Goal: Information Seeking & Learning: Find specific fact

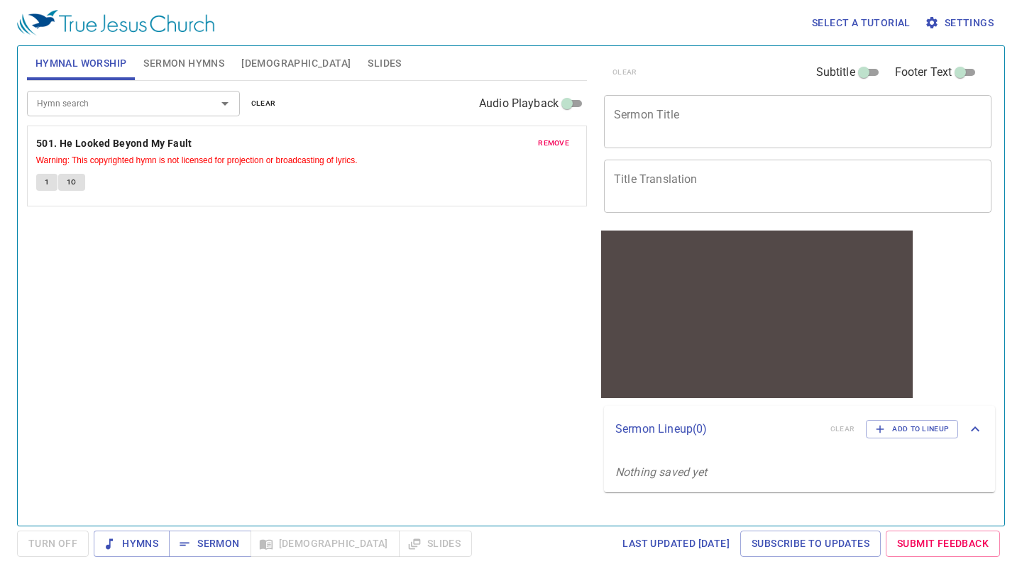
click at [257, 60] on span "Bible" at bounding box center [295, 64] width 109 height 18
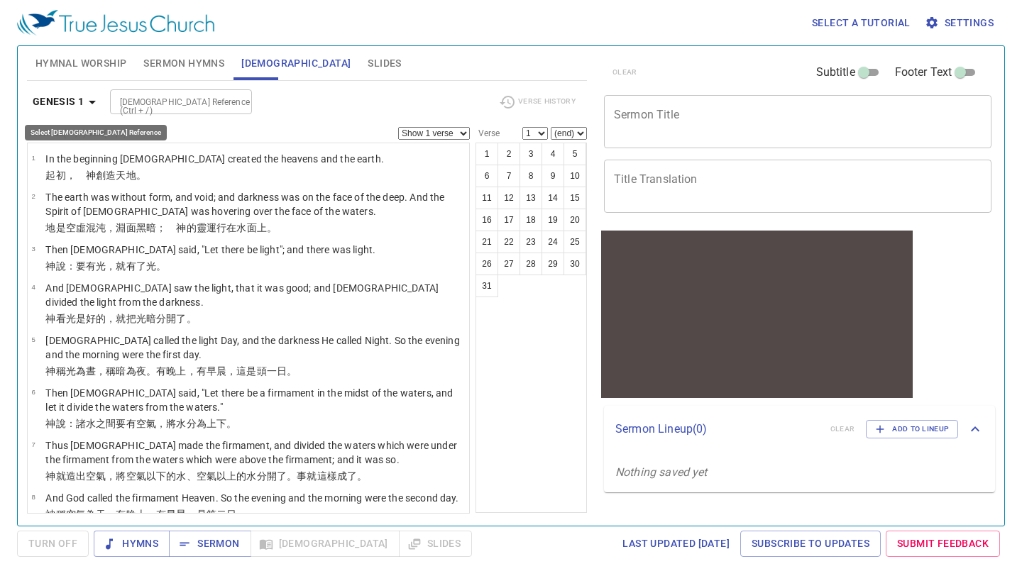
click at [95, 108] on icon "button" at bounding box center [92, 102] width 17 height 17
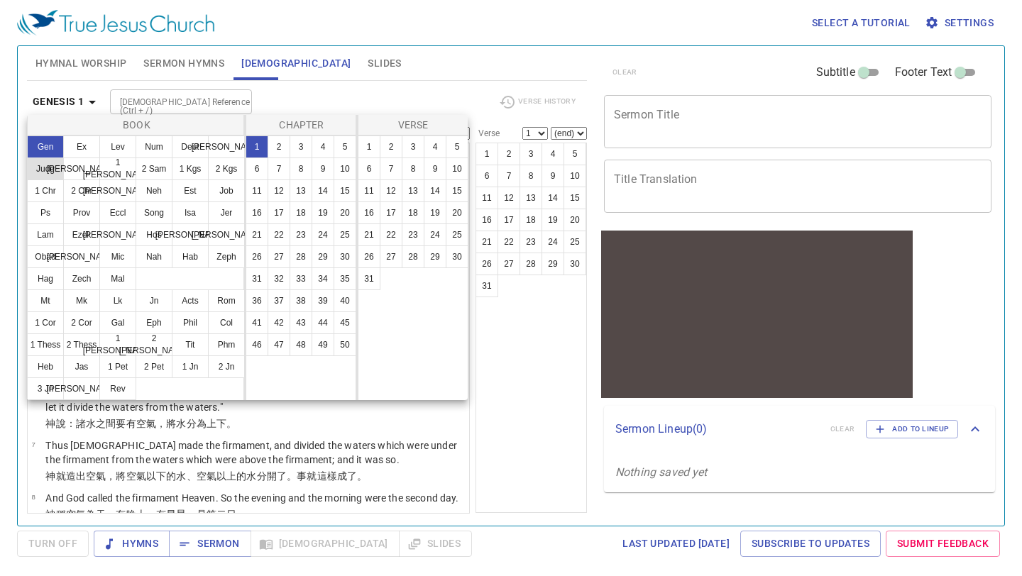
click at [54, 169] on button "Judg" at bounding box center [45, 169] width 37 height 23
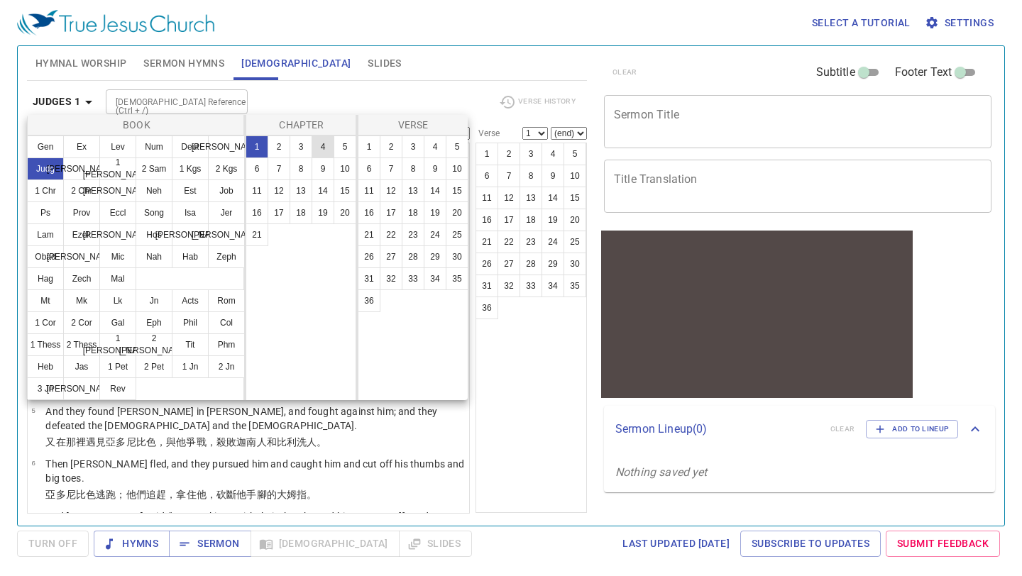
click at [321, 143] on button "4" at bounding box center [322, 147] width 23 height 23
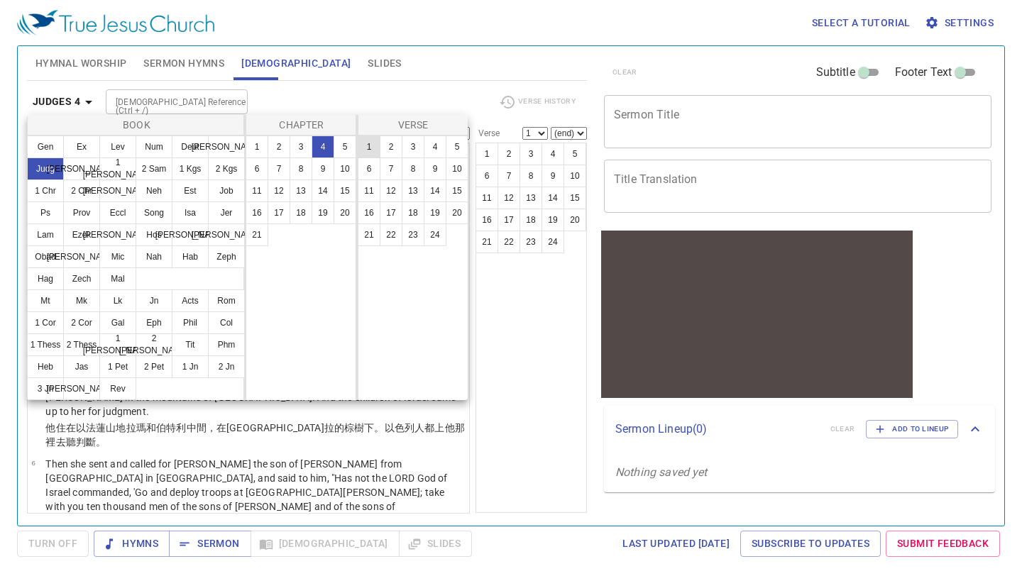
click at [371, 143] on button "1" at bounding box center [369, 147] width 23 height 23
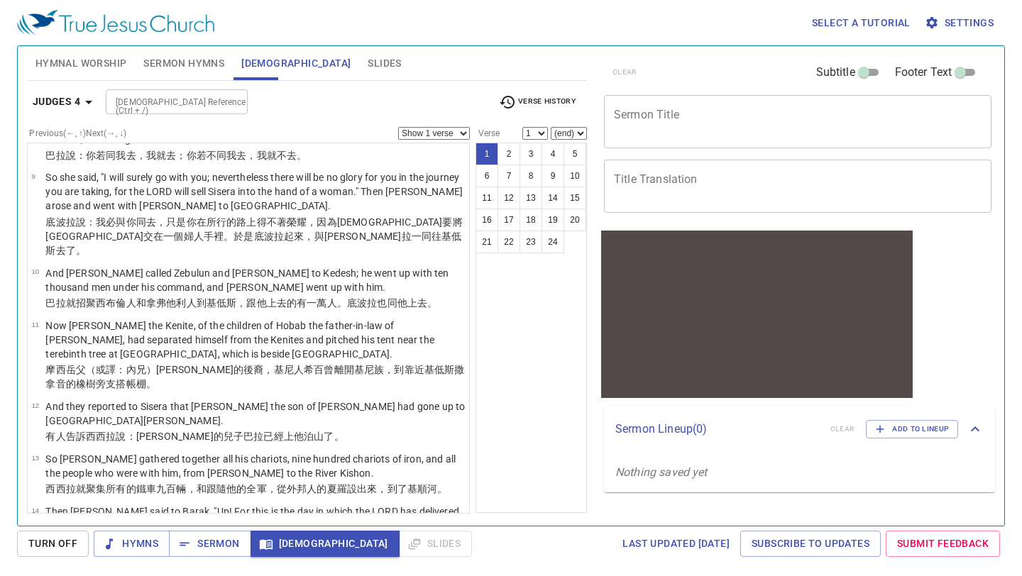
scroll to position [512, 0]
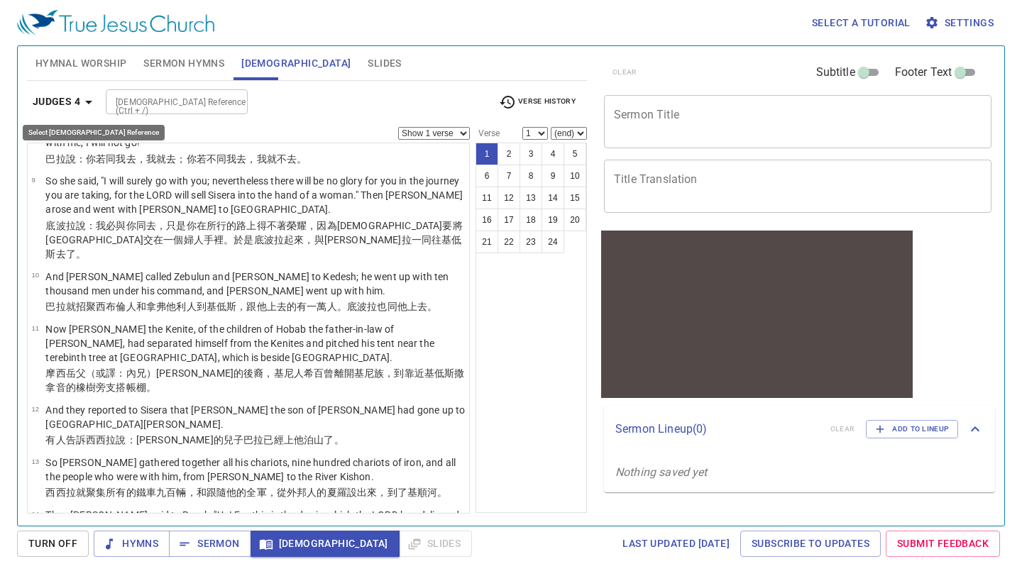
click at [93, 104] on icon "button" at bounding box center [88, 102] width 17 height 17
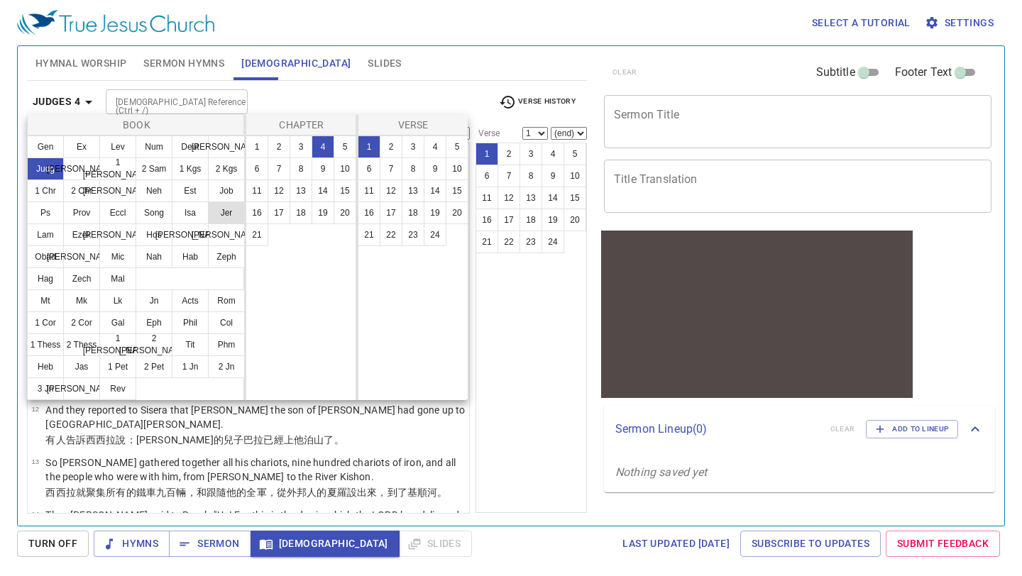
click at [227, 219] on button "Jer" at bounding box center [226, 213] width 37 height 23
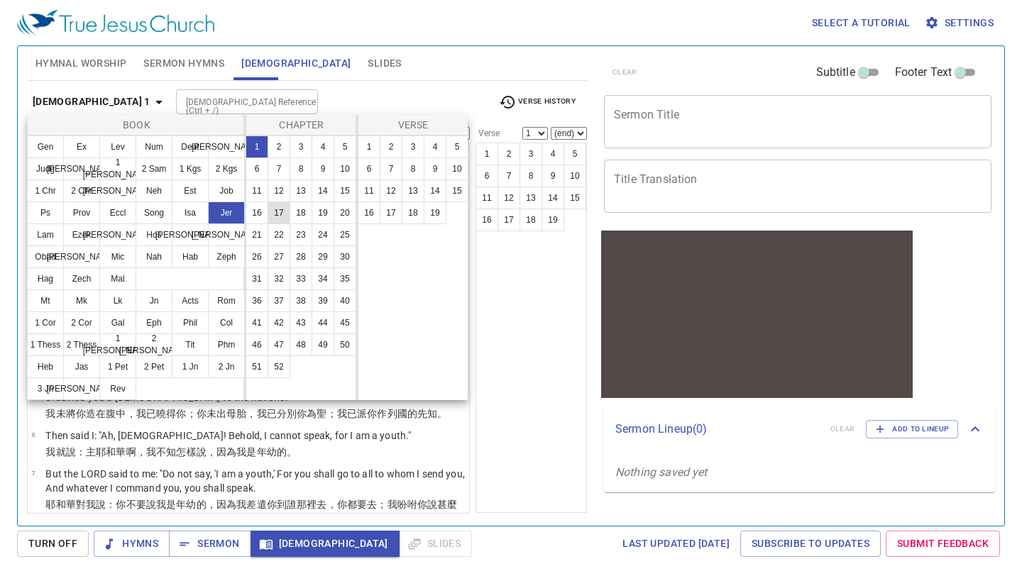
click at [277, 215] on button "17" at bounding box center [278, 213] width 23 height 23
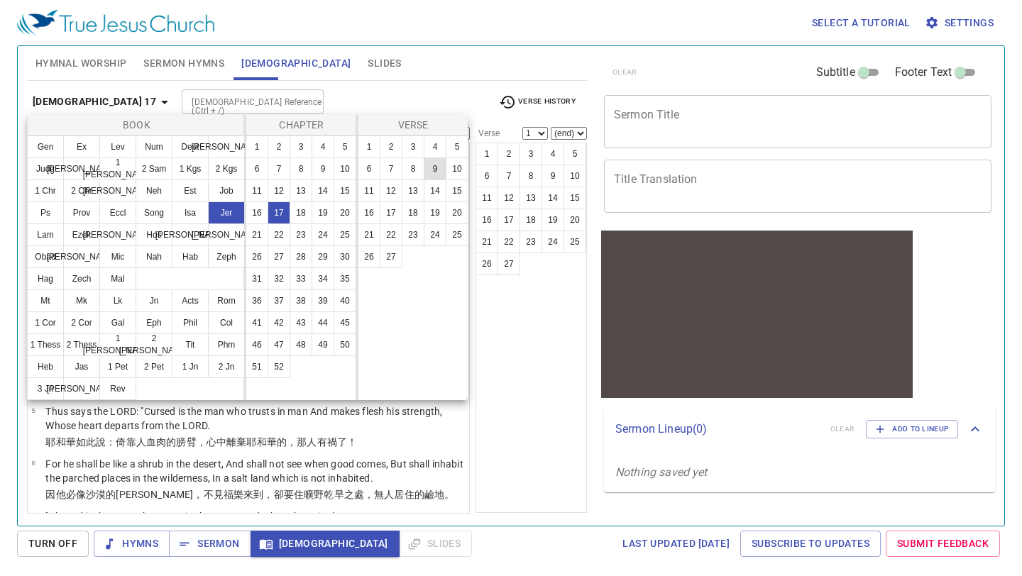
click at [436, 170] on button "9" at bounding box center [435, 169] width 23 height 23
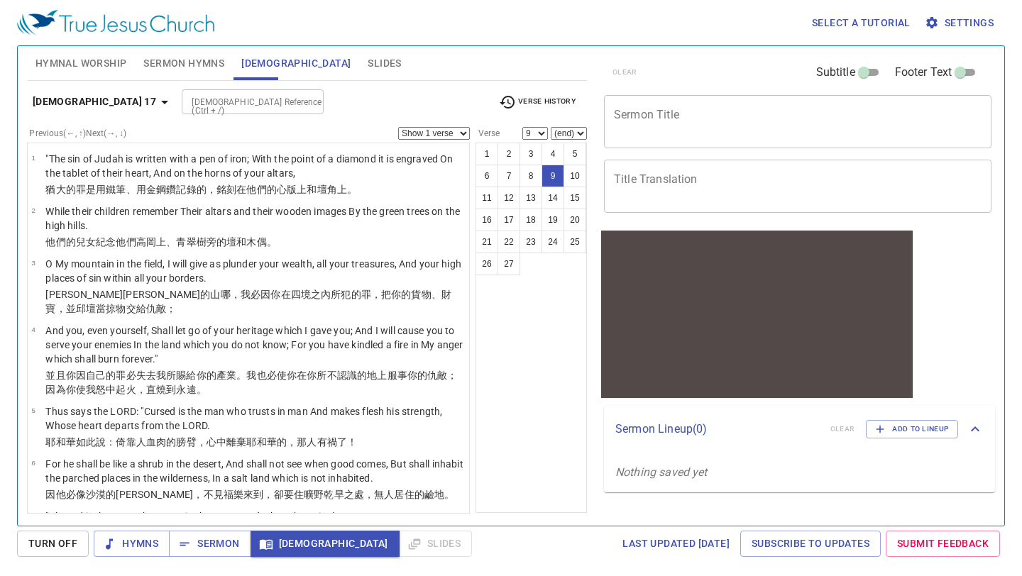
scroll to position [303, 0]
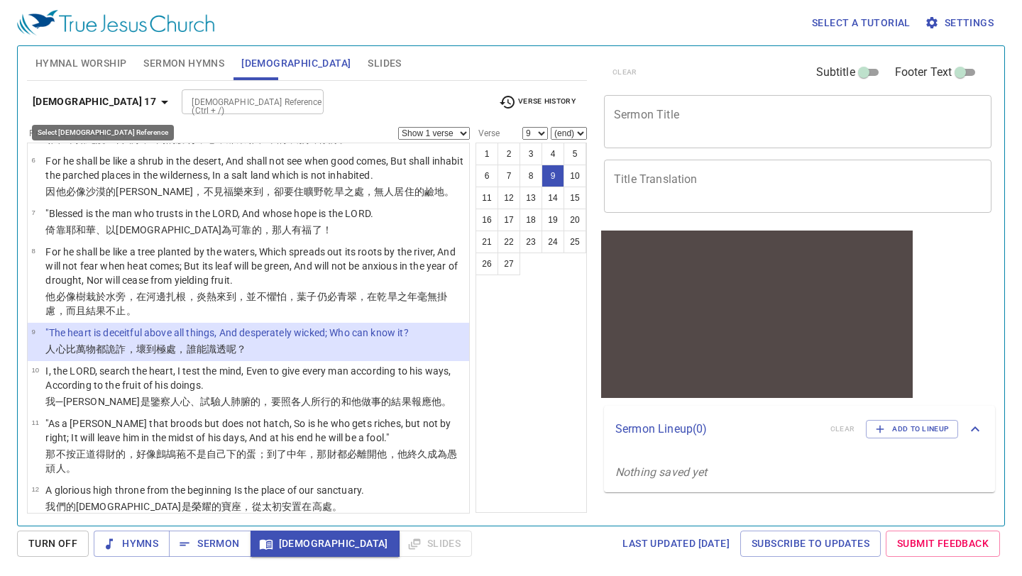
click at [156, 104] on icon "button" at bounding box center [164, 102] width 17 height 17
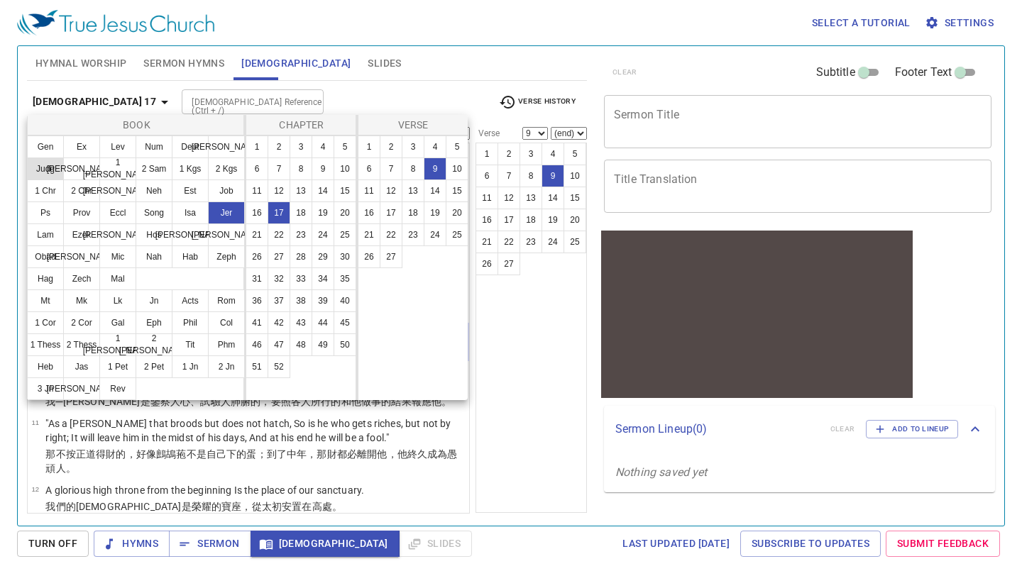
click at [53, 167] on button "Judg" at bounding box center [45, 169] width 37 height 23
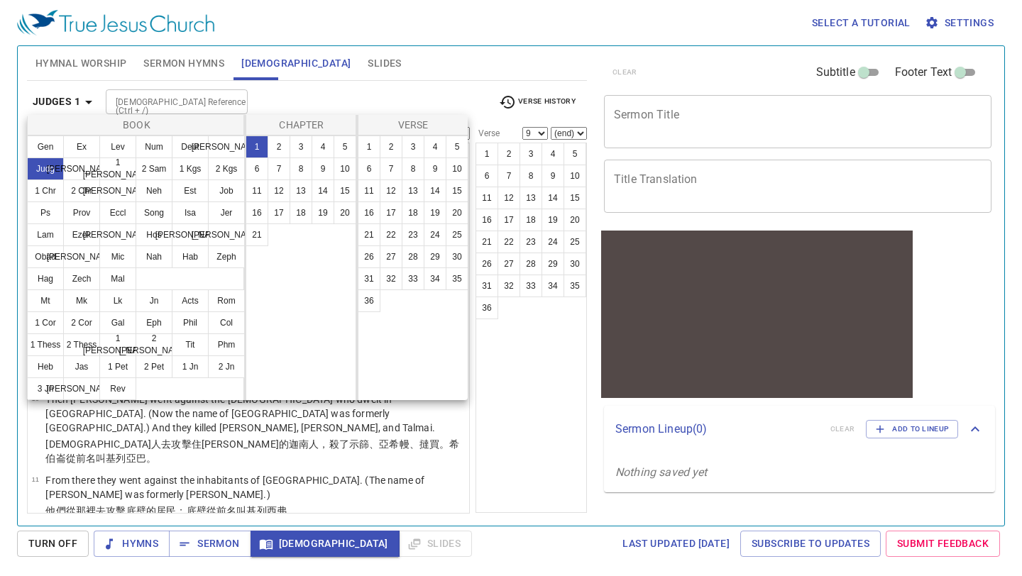
scroll to position [0, 0]
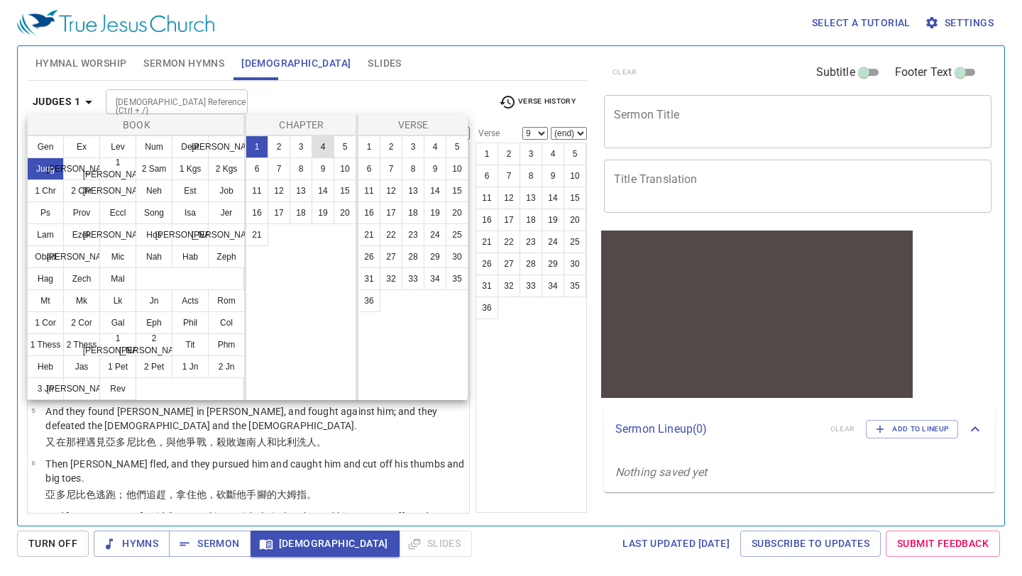
click at [321, 149] on button "4" at bounding box center [322, 147] width 23 height 23
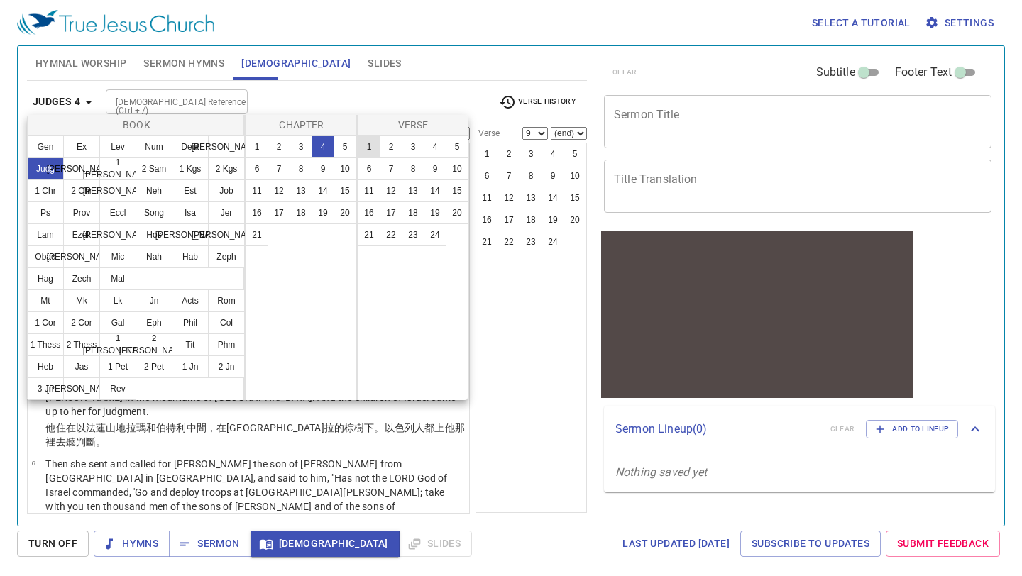
click at [366, 144] on button "1" at bounding box center [369, 147] width 23 height 23
select select "1"
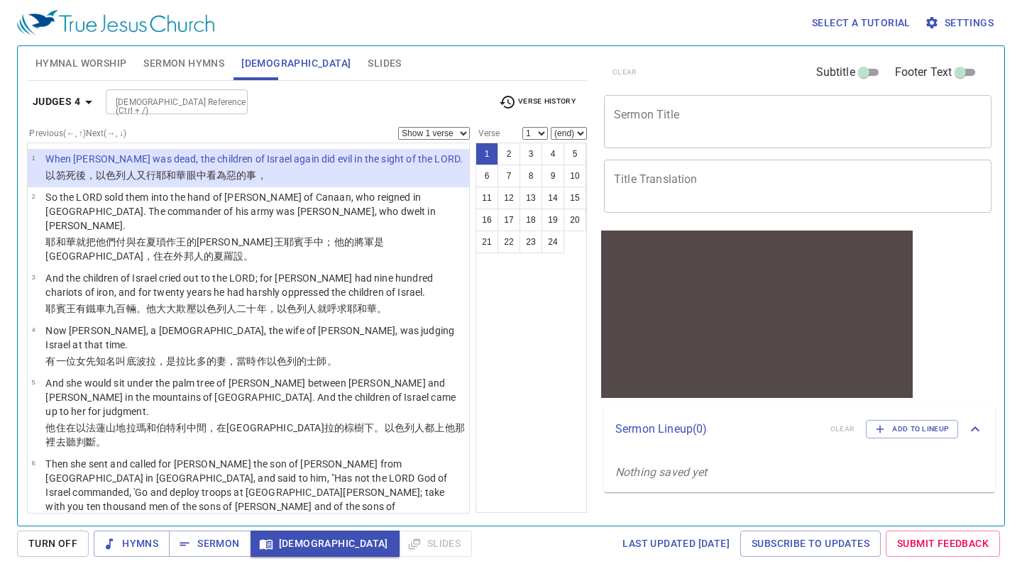
click at [468, 136] on select "Show 1 verse Show 2 verses Show 3 verses Show 4 verses Show 5 verses" at bounding box center [434, 133] width 72 height 13
select select "2"
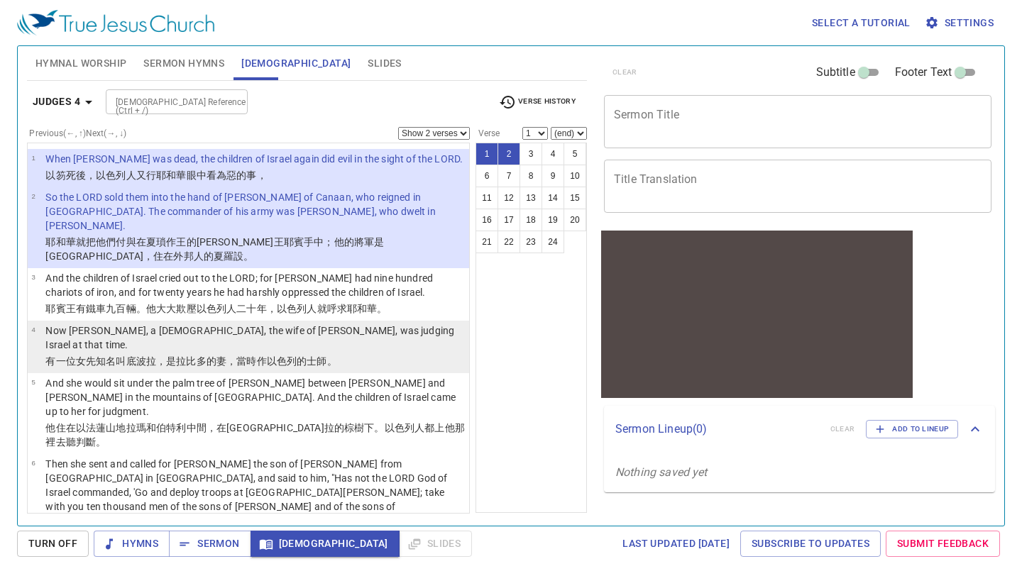
click at [241, 355] on wh802 "，當時 作以色列 的士師 。" at bounding box center [281, 360] width 111 height 11
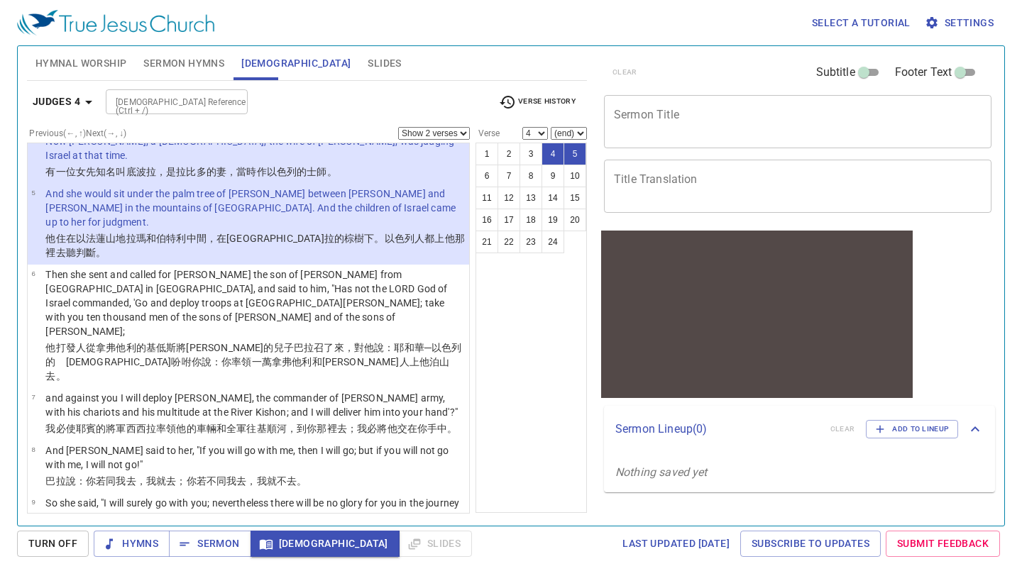
scroll to position [205, 0]
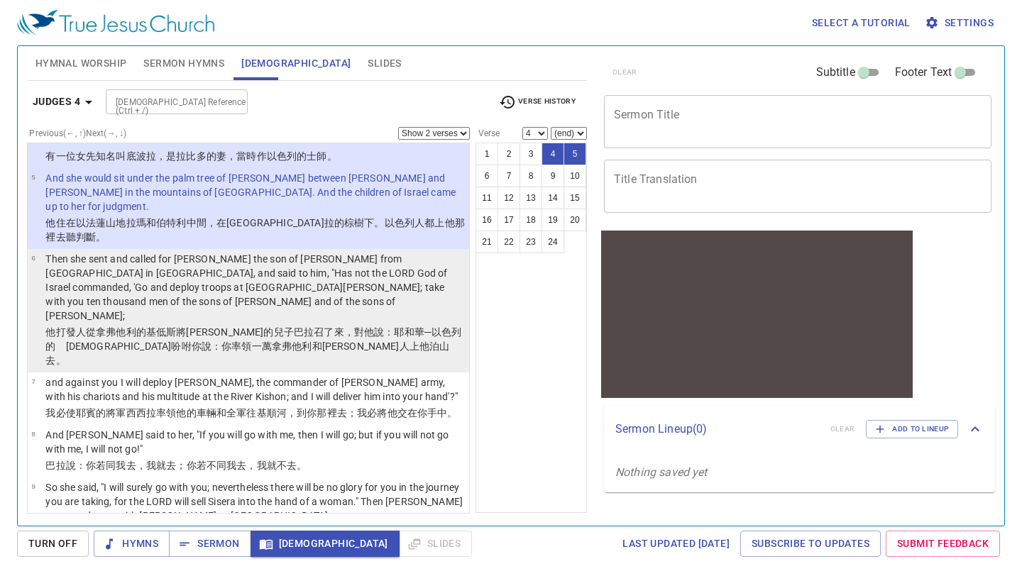
click at [192, 326] on wh6943 "將亞比挪菴 的兒子 巴拉 召了來 ，對他說 ：耶和華 ─以色列 的　神 吩咐 你說：你率領 一萬 拿弗他利 和西布倫 人 上 他泊 山 去 。" at bounding box center [253, 346] width 416 height 40
select select "6"
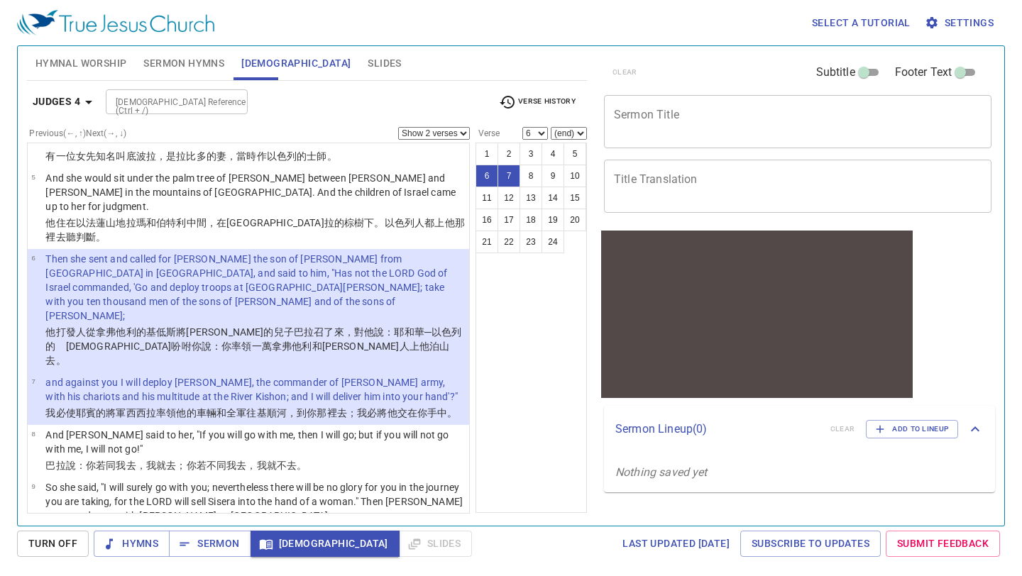
click at [463, 130] on select "Show 1 verse Show 2 verses Show 3 verses Show 4 verses Show 5 verses" at bounding box center [434, 133] width 72 height 13
select select "1"
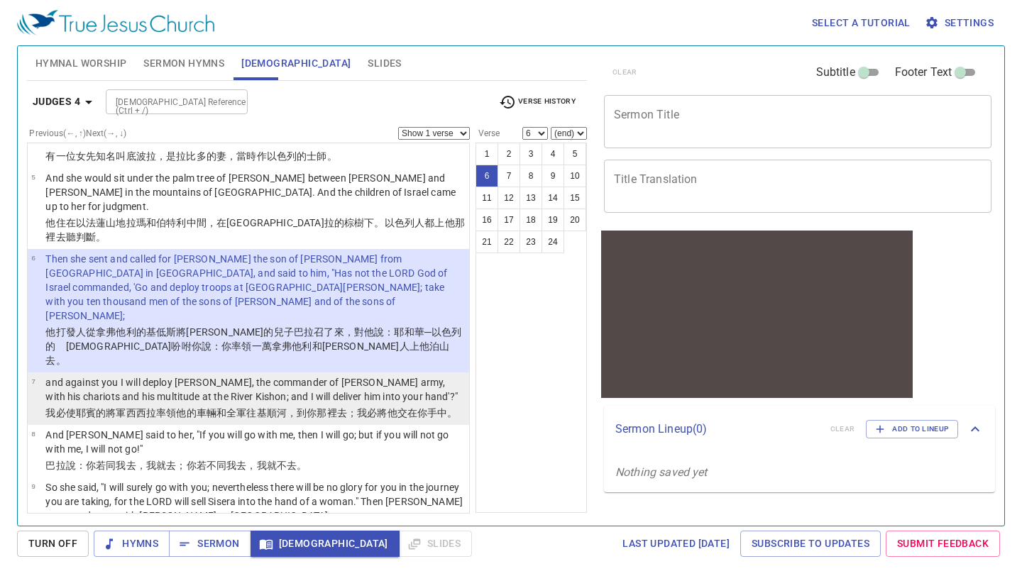
click at [303, 375] on p "and against you I will deploy [PERSON_NAME], the commander of [PERSON_NAME] arm…" at bounding box center [254, 389] width 419 height 28
select select "7"
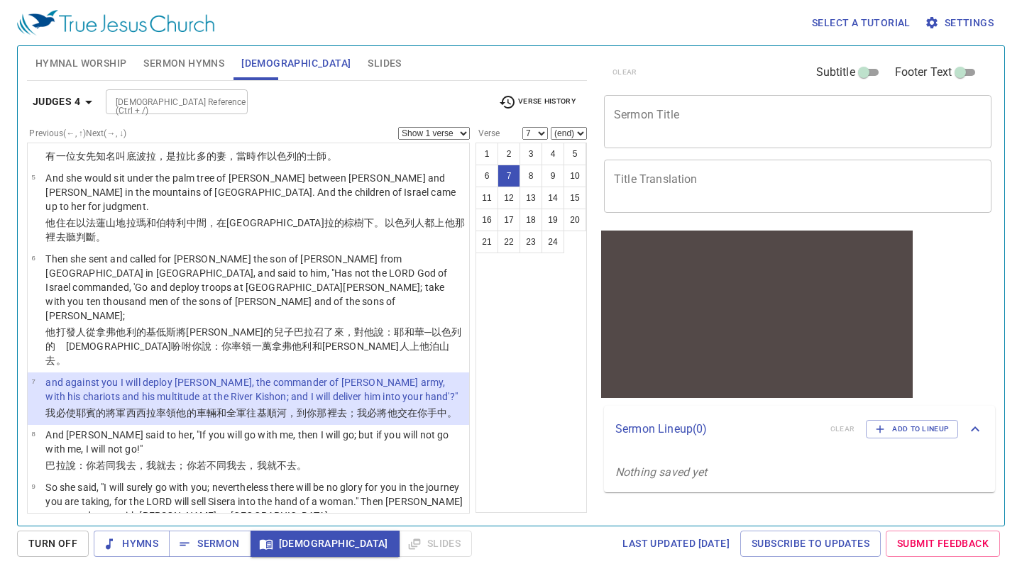
click at [463, 136] on select "Show 1 verse Show 2 verses Show 3 verses Show 4 verses Show 5 verses" at bounding box center [434, 133] width 72 height 13
select select "3"
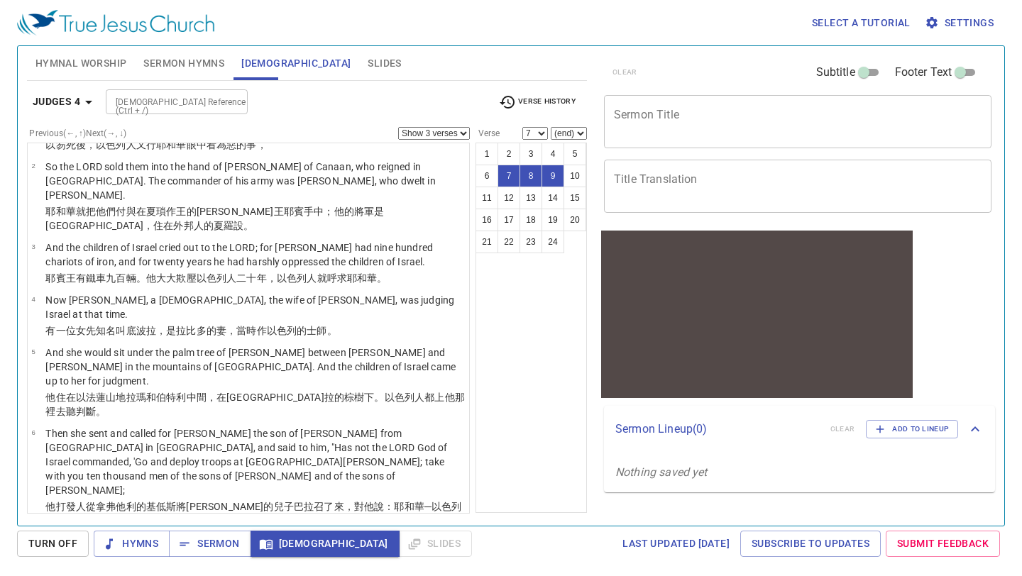
scroll to position [30, 0]
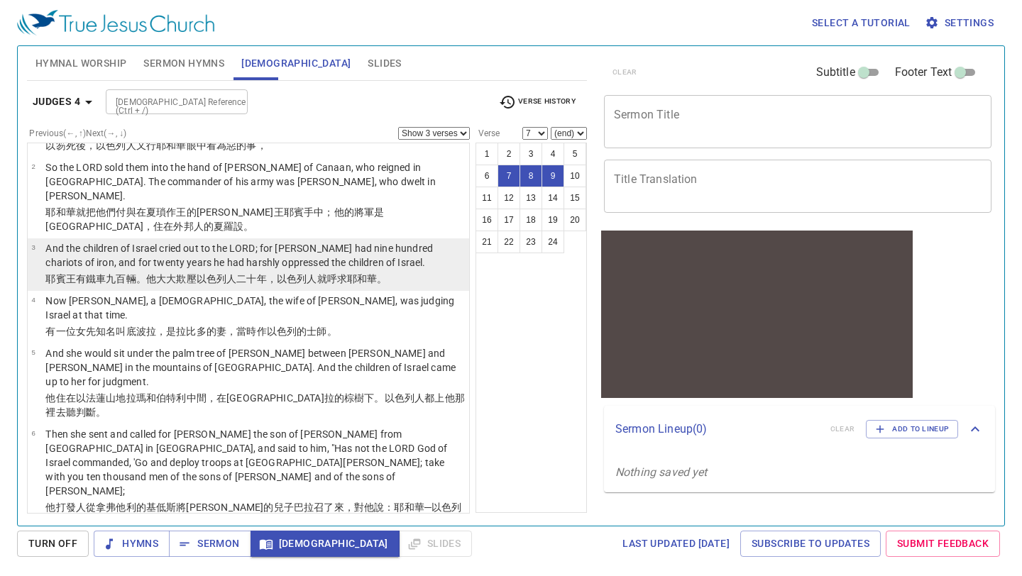
click at [281, 272] on p "耶賓王有鐵 車 九 百 輛。他大大 欺壓 以色列 人 二十 年 ，以色列 人 就呼求 耶和華 。" at bounding box center [254, 279] width 419 height 14
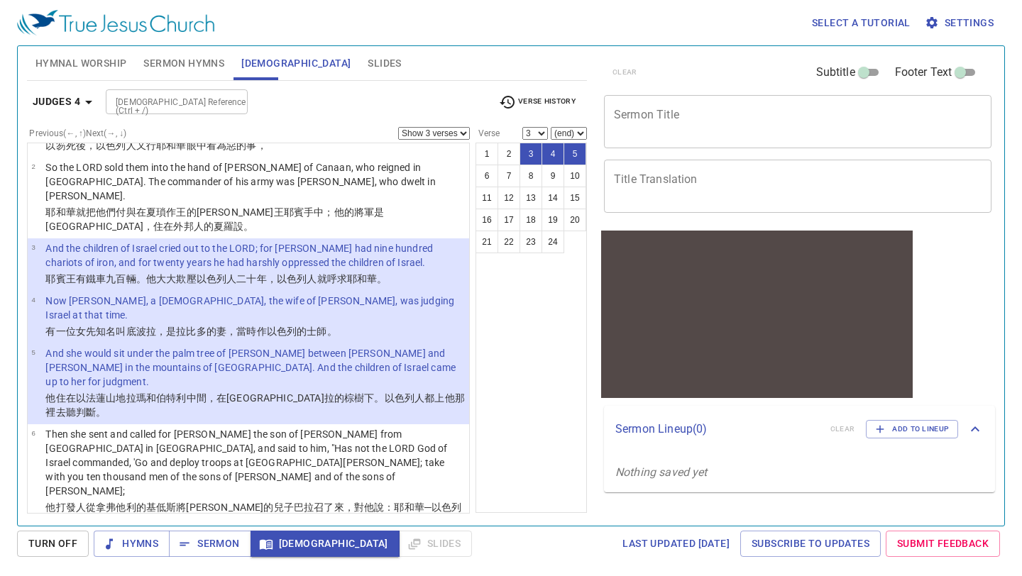
scroll to position [0, 0]
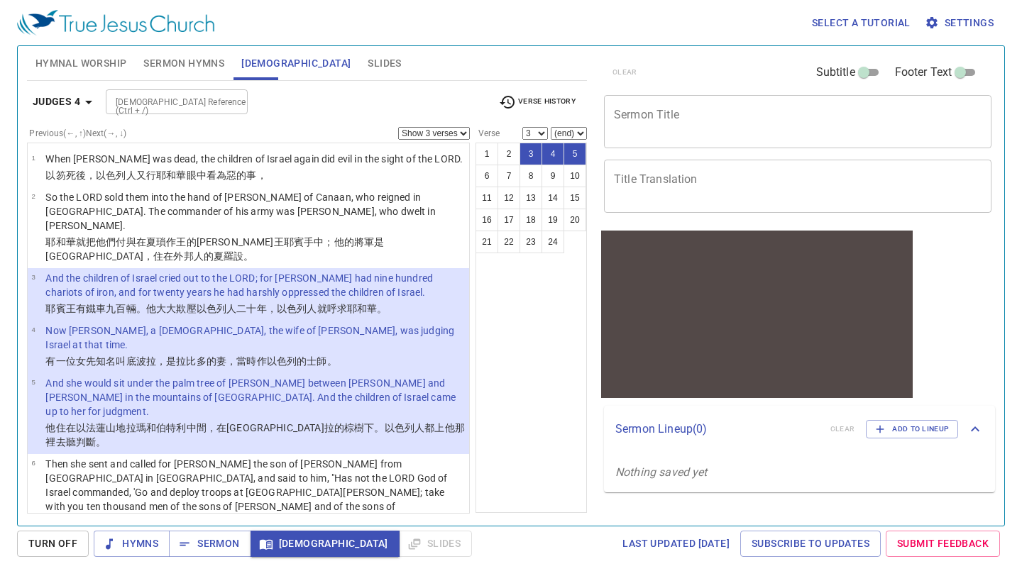
click at [262, 303] on wh6242 "年 ，以色列 人 就呼求 耶和華 。" at bounding box center [322, 308] width 131 height 11
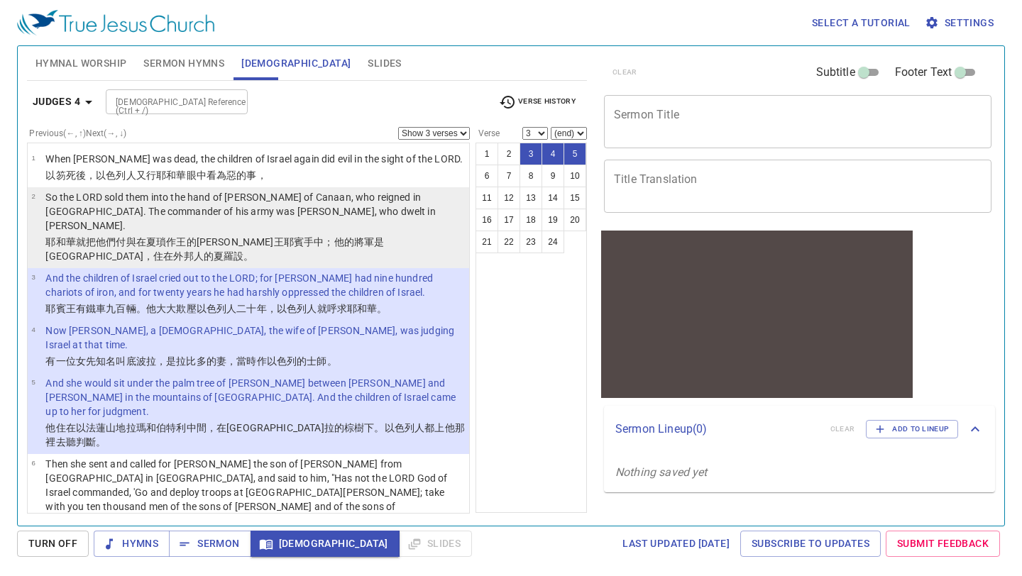
click at [228, 215] on p "So the LORD sold them into the hand of [PERSON_NAME] of Canaan, who reigned in …" at bounding box center [254, 211] width 419 height 43
select select "2"
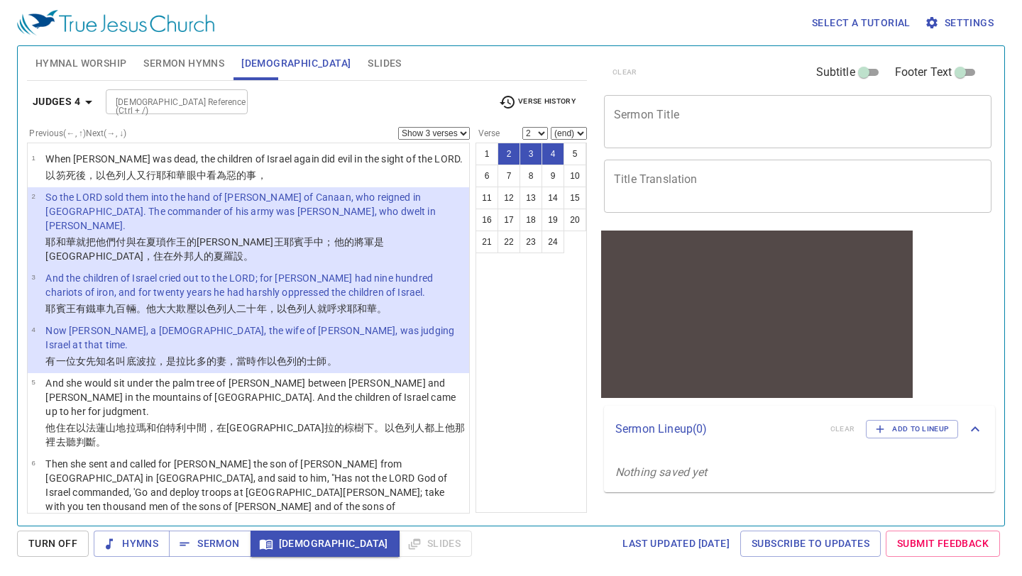
click at [463, 138] on select "Show 1 verse Show 2 verses Show 3 verses Show 4 verses Show 5 verses" at bounding box center [434, 133] width 72 height 13
select select "2"
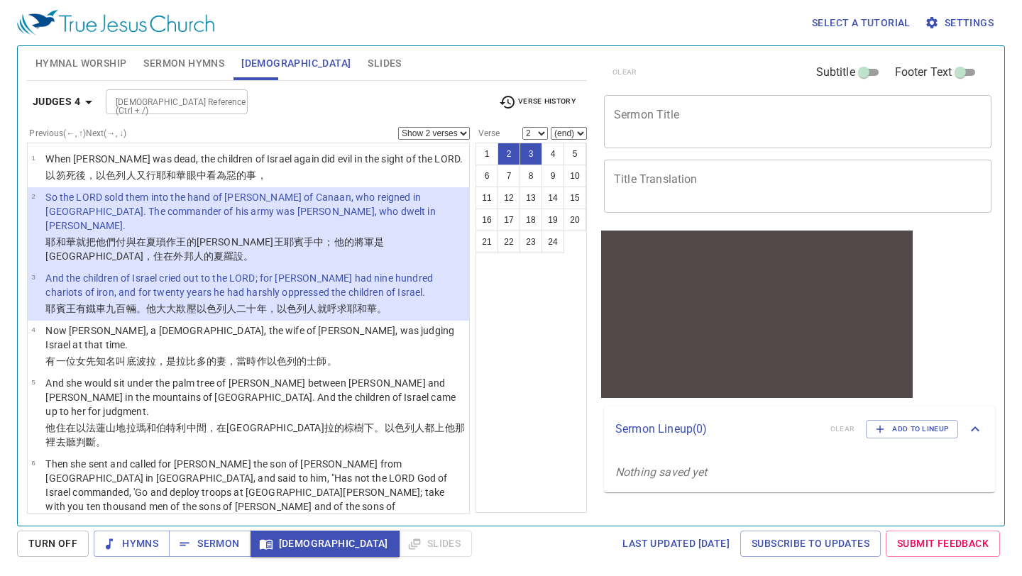
click at [304, 271] on p "And the children of Israel cried out to the LORD; for [PERSON_NAME] had nine hu…" at bounding box center [254, 285] width 419 height 28
select select "3"
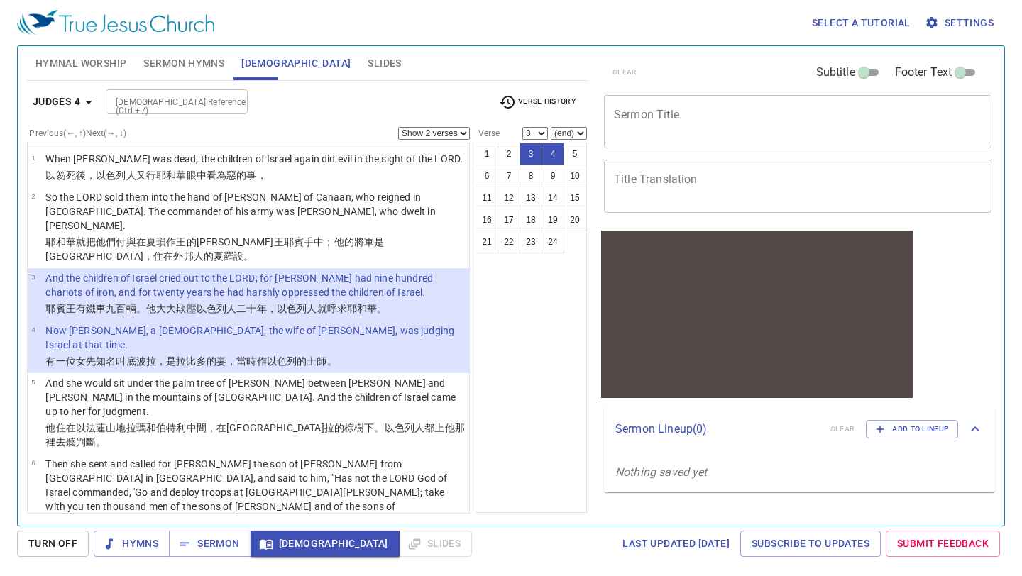
click at [468, 135] on select "Show 1 verse Show 2 verses Show 3 verses Show 4 verses Show 5 verses" at bounding box center [434, 133] width 72 height 13
select select "1"
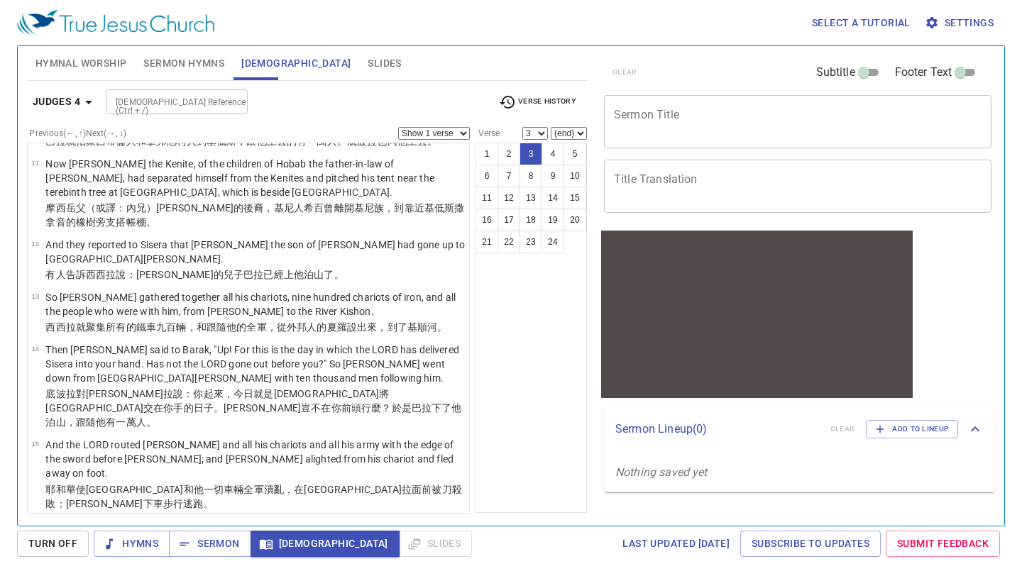
scroll to position [676, 0]
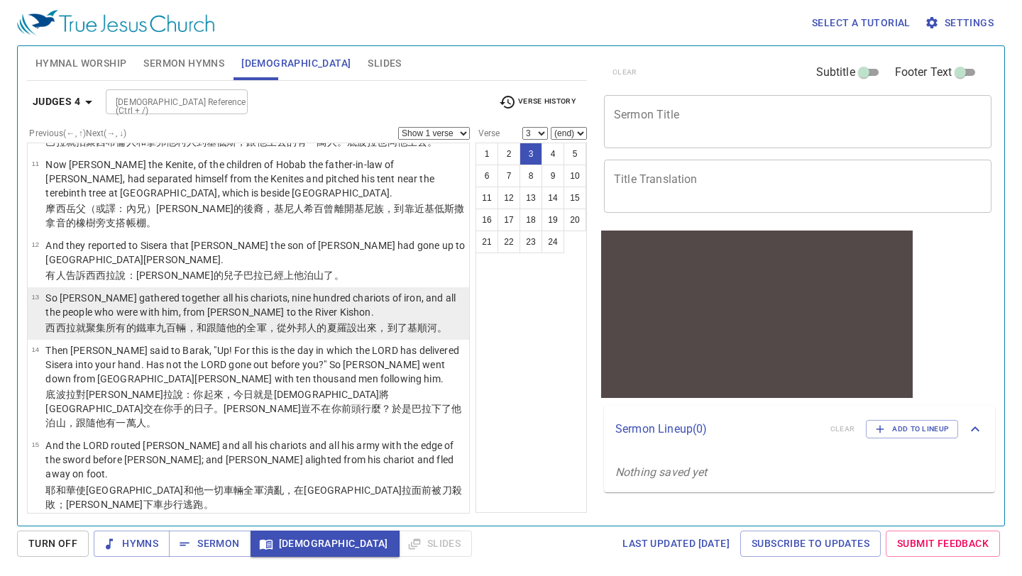
click at [249, 322] on wh3967 "輛，和跟隨他的全軍 ，從外邦人 的夏羅設 出來，到了基順 河 。" at bounding box center [311, 327] width 271 height 11
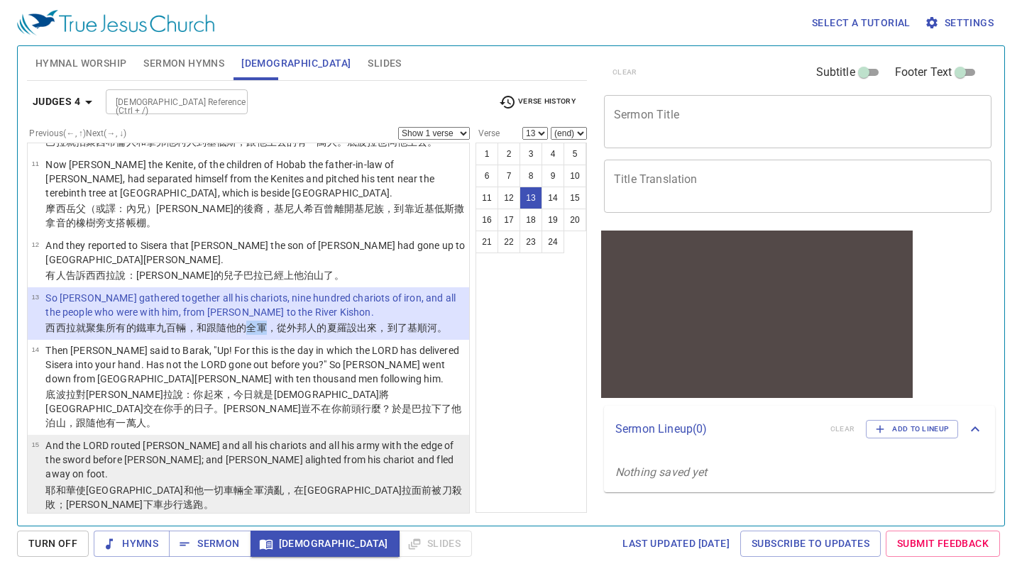
click at [220, 438] on p "And the LORD routed [PERSON_NAME] and all his chariots and all his army with th…" at bounding box center [254, 459] width 419 height 43
select select "15"
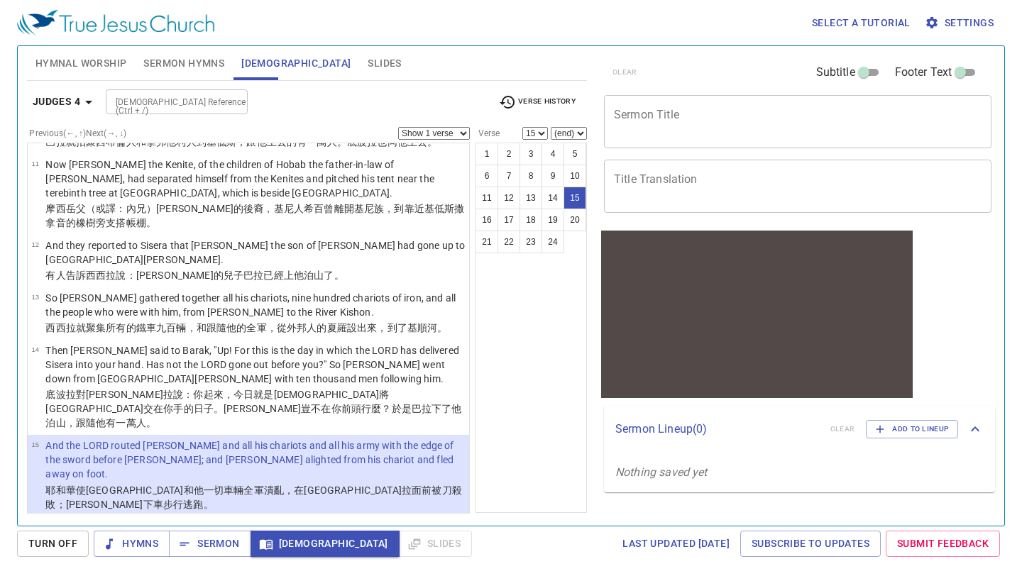
click at [466, 133] on select "Show 1 verse Show 2 verses Show 3 verses Show 4 verses Show 5 verses" at bounding box center [434, 133] width 72 height 13
select select "2"
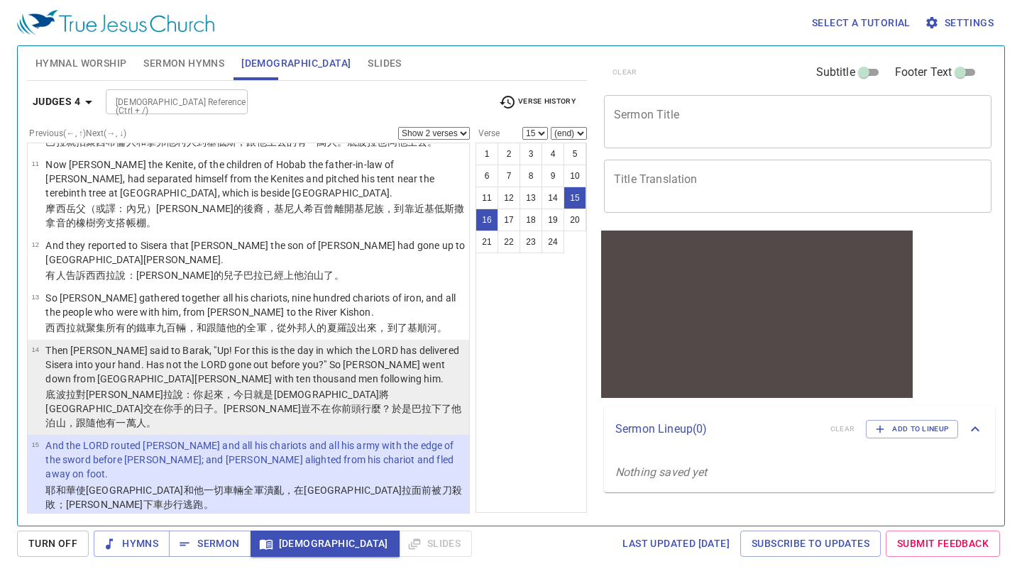
click at [277, 343] on p "Then [PERSON_NAME] said to Barak, "Up! For this is the day in which the LORD ha…" at bounding box center [254, 364] width 419 height 43
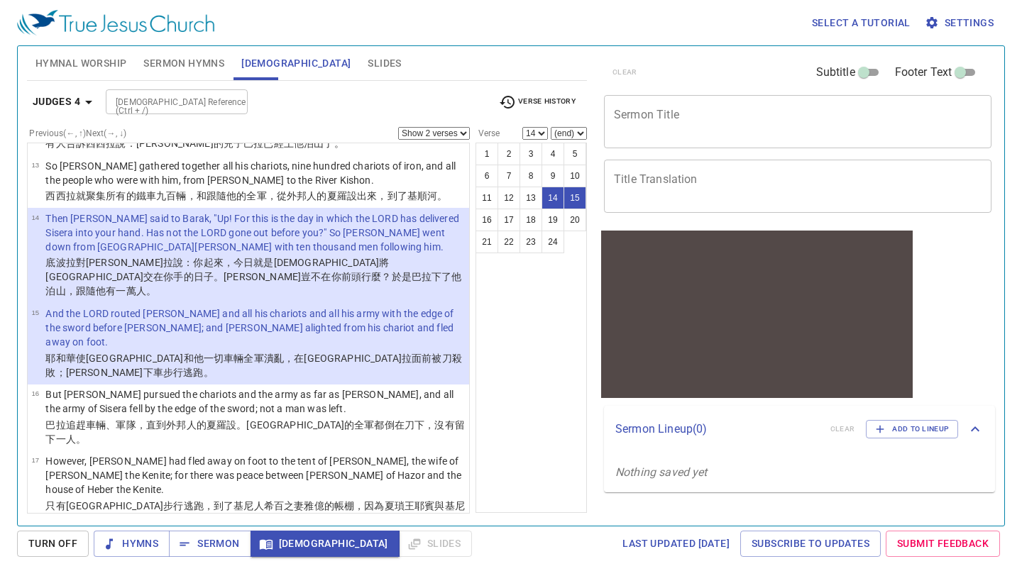
scroll to position [810, 0]
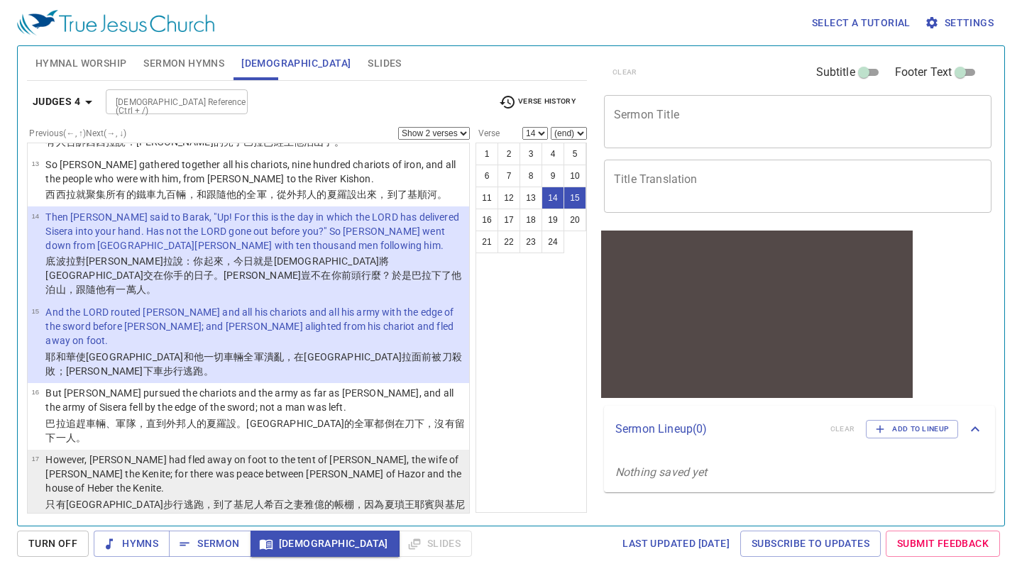
click at [256, 453] on p "However, [PERSON_NAME] had fled away on foot to the tent of [PERSON_NAME], the …" at bounding box center [254, 474] width 419 height 43
select select "17"
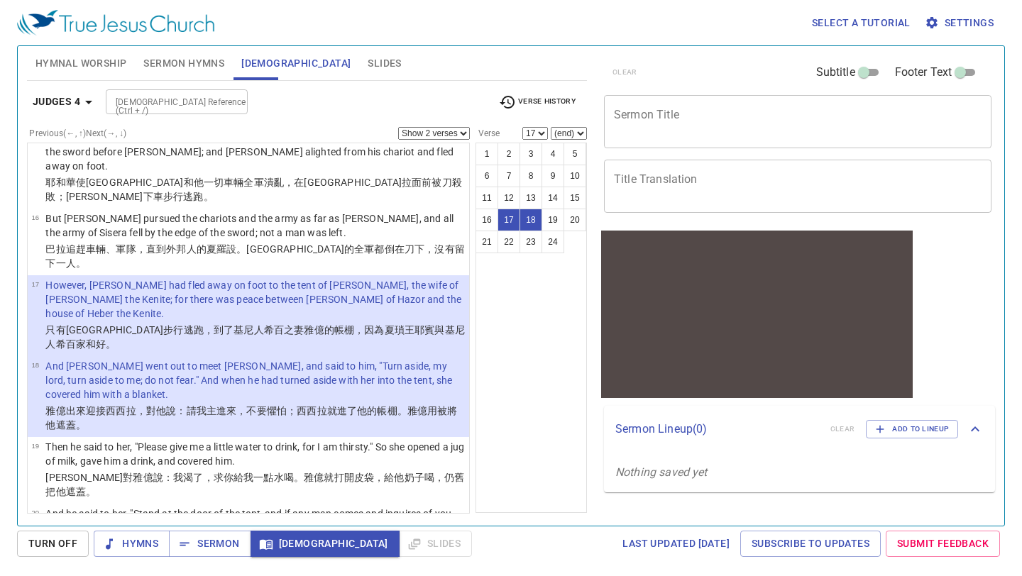
scroll to position [988, 0]
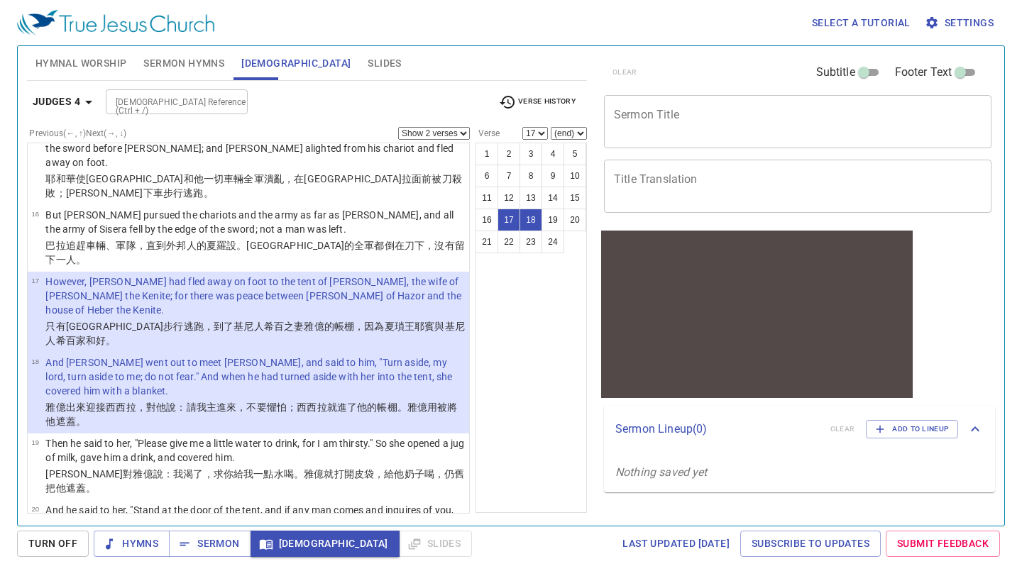
click at [465, 132] on select "Show 1 verse Show 2 verses Show 3 verses Show 4 verses Show 5 verses" at bounding box center [434, 133] width 72 height 13
select select "4"
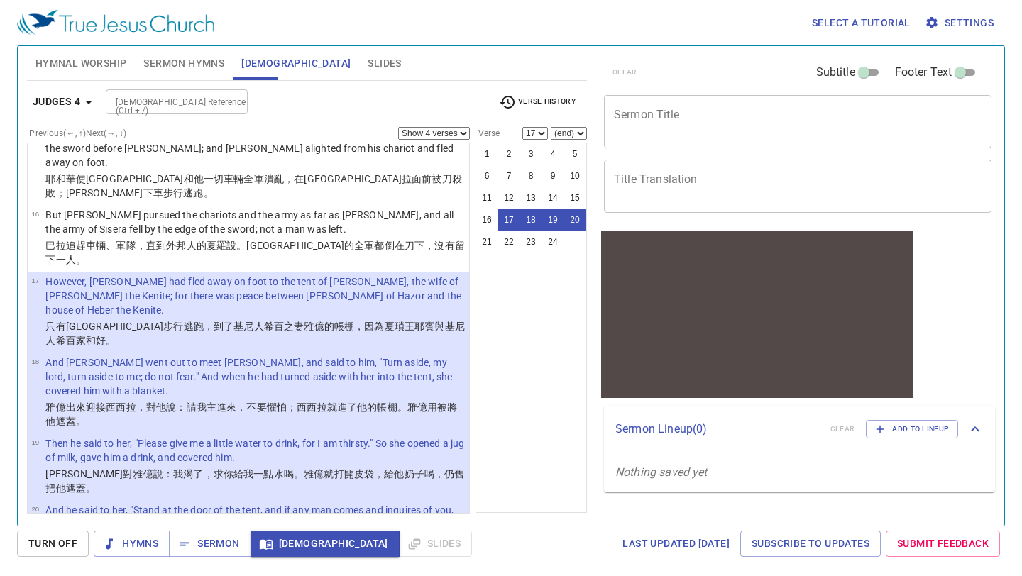
click at [292, 436] on p "Then he said to her, "Please give me a little water to drink, for I am thirsty.…" at bounding box center [254, 450] width 419 height 28
select select "19"
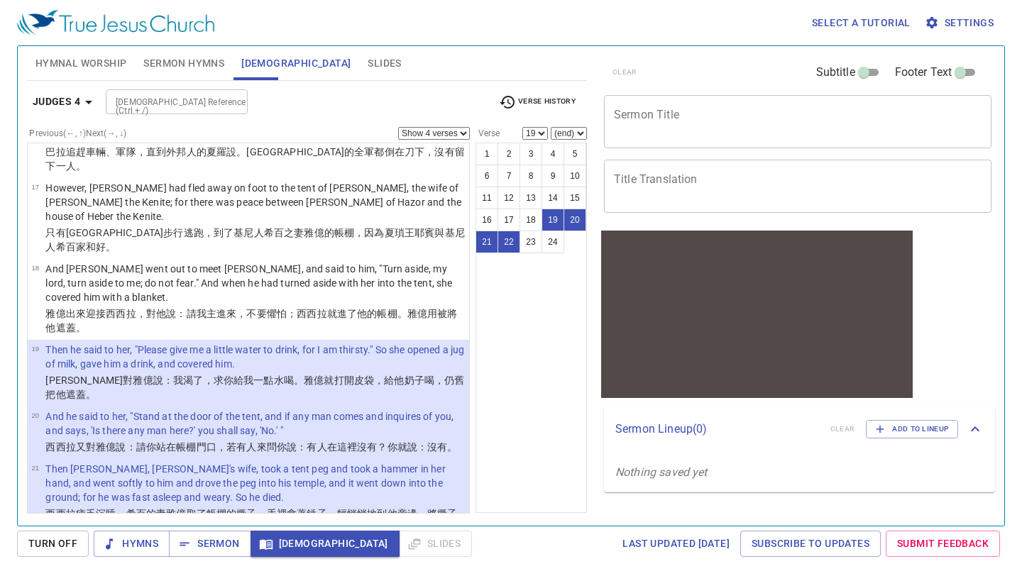
scroll to position [1087, 0]
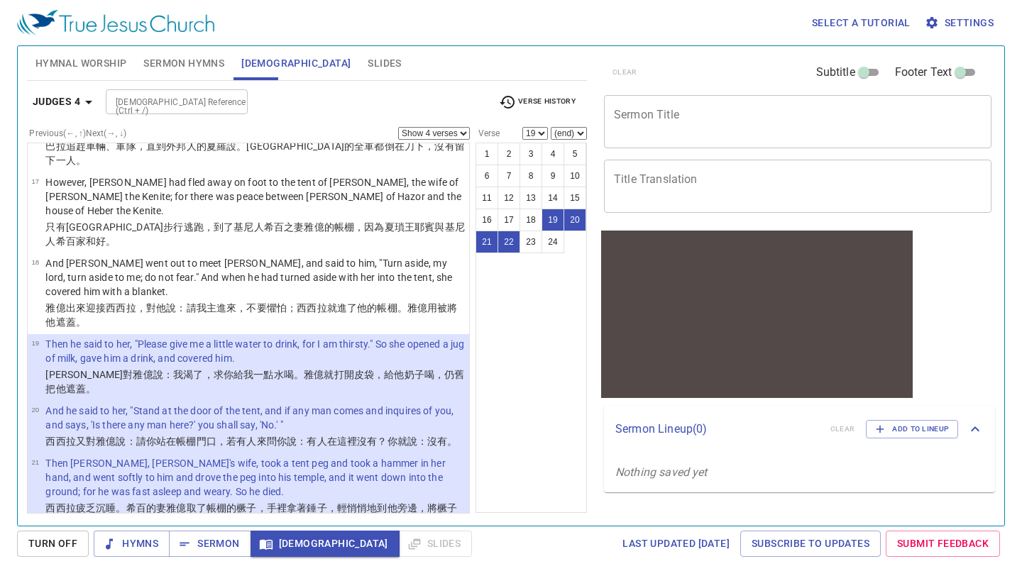
click at [468, 133] on select "Show 1 verse Show 2 verses Show 3 verses Show 4 verses Show 5 verses" at bounding box center [434, 133] width 72 height 13
select select "2"
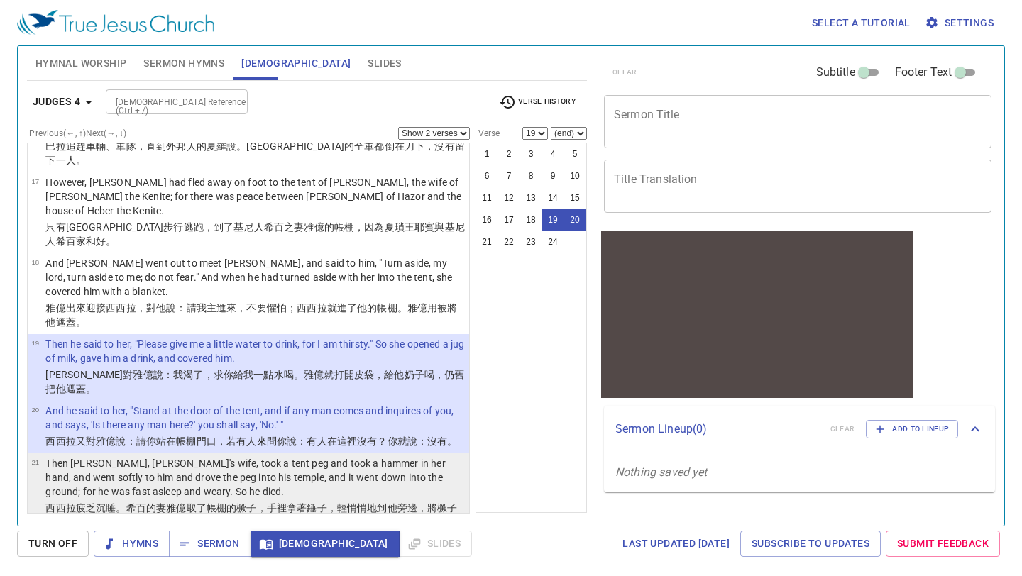
click at [284, 456] on td "Then [PERSON_NAME], [PERSON_NAME]'s wife, took a tent peg and took a hammer in …" at bounding box center [254, 478] width 419 height 45
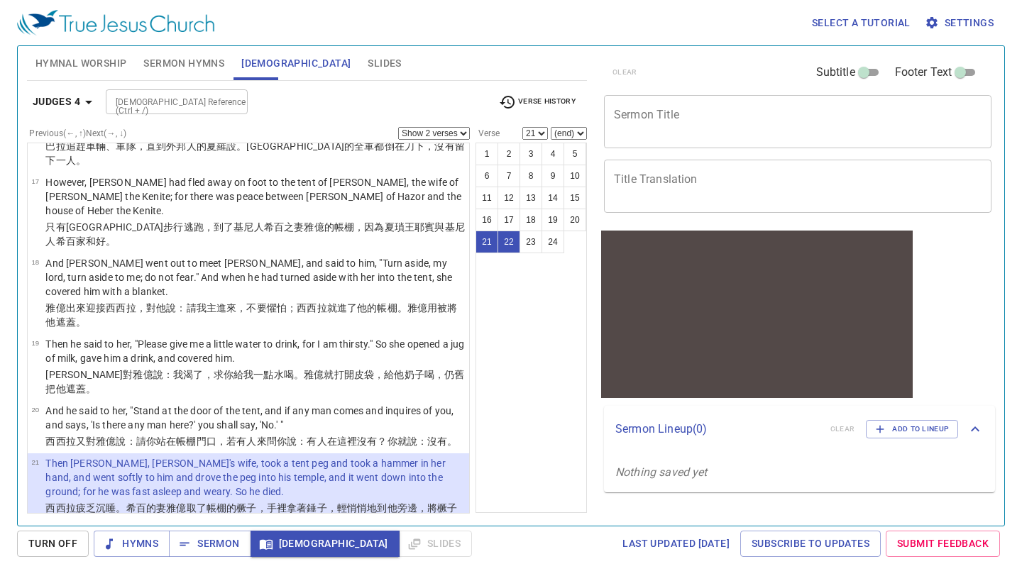
click at [228, 456] on p "Then [PERSON_NAME], [PERSON_NAME]'s wife, took a tent peg and took a hammer in …" at bounding box center [254, 477] width 419 height 43
select select "23"
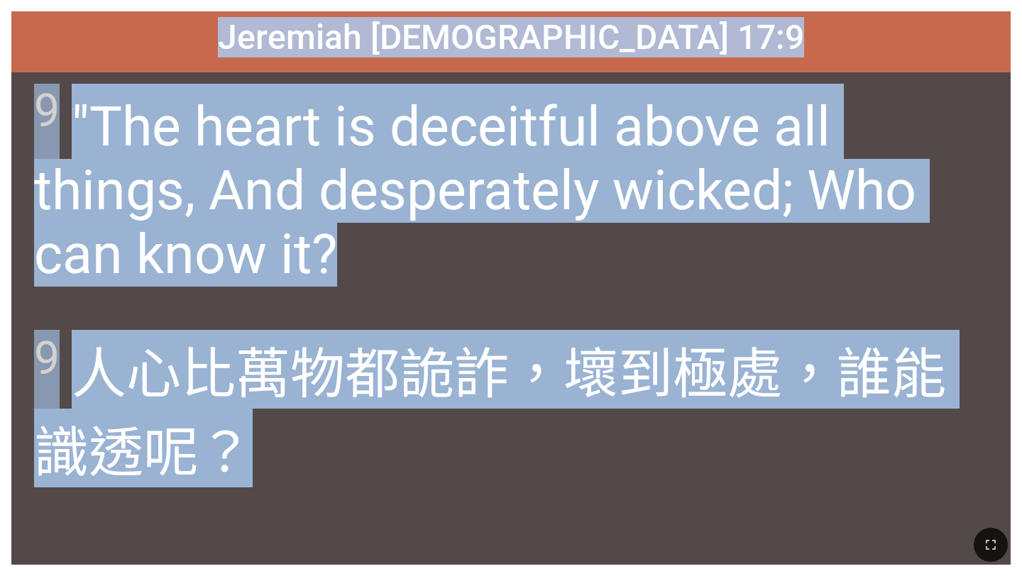
drag, startPoint x: 336, startPoint y: 46, endPoint x: 623, endPoint y: 438, distance: 485.4
click at [623, 438] on div "Jeremiah [DEMOGRAPHIC_DATA] 17:9 Jeremiah [DEMOGRAPHIC_DATA] 17:9 9 "The heart …" at bounding box center [510, 287] width 999 height 553
copy div "Jeremiah [DEMOGRAPHIC_DATA] 17:9 [PERSON_NAME][DEMOGRAPHIC_DATA] 17:9 9 "The he…"
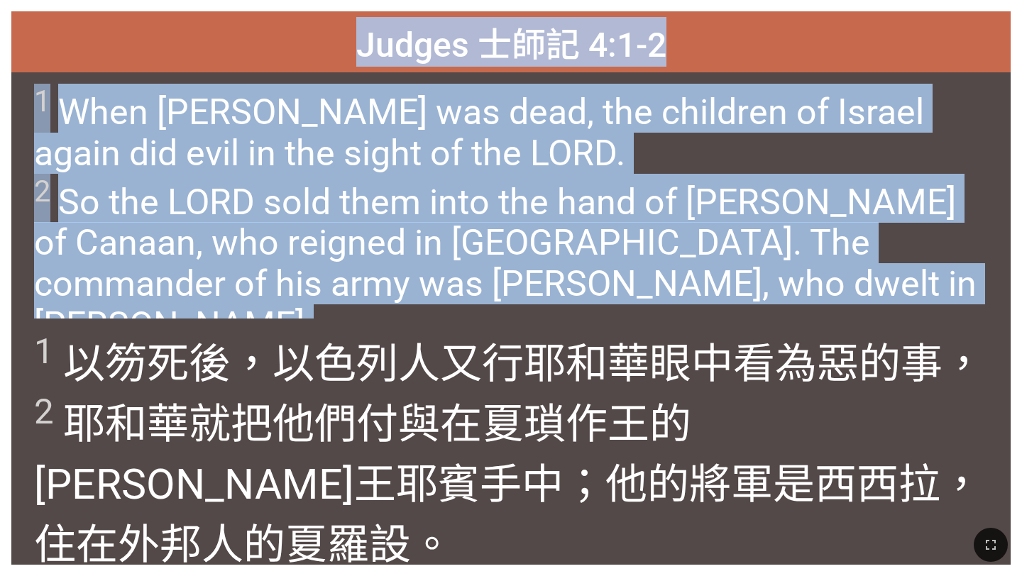
click at [287, 159] on span "1 When [PERSON_NAME] was dead, the children of Israel again did evil in the sig…" at bounding box center [510, 215] width 953 height 262
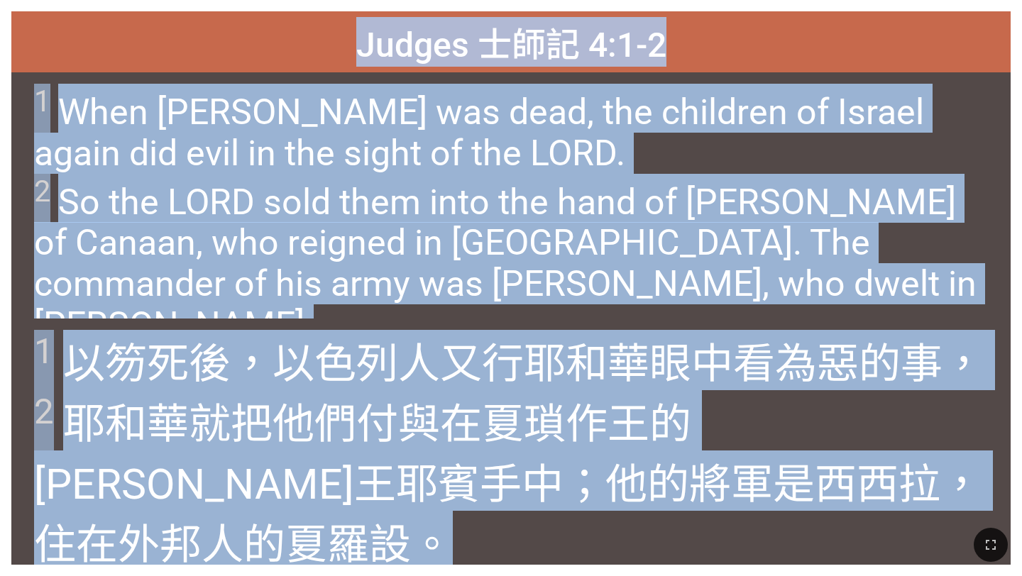
drag, startPoint x: 363, startPoint y: 33, endPoint x: 897, endPoint y: 521, distance: 723.7
click at [897, 6] on div "Hymnal Worship Hymnal Worship 詩頌崇拜 詩頌崇拜 501 Judges 士師記 4:1-2 Judges 士師記 4:1-2 1…" at bounding box center [511, 6] width 1010 height 0
copy div "Judges 士師記 4:1-2 Judges 士師記 4:1-2 1 When [PERSON_NAME] was dead, the children o…"
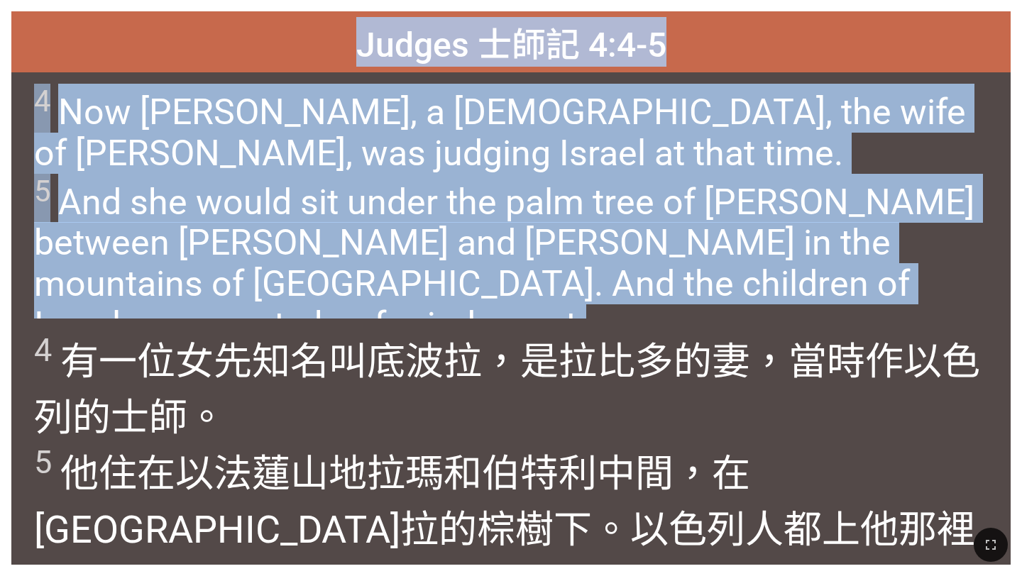
click at [288, 194] on span "4 Now [PERSON_NAME], a [DEMOGRAPHIC_DATA], the wife of [PERSON_NAME], was judgi…" at bounding box center [510, 215] width 953 height 262
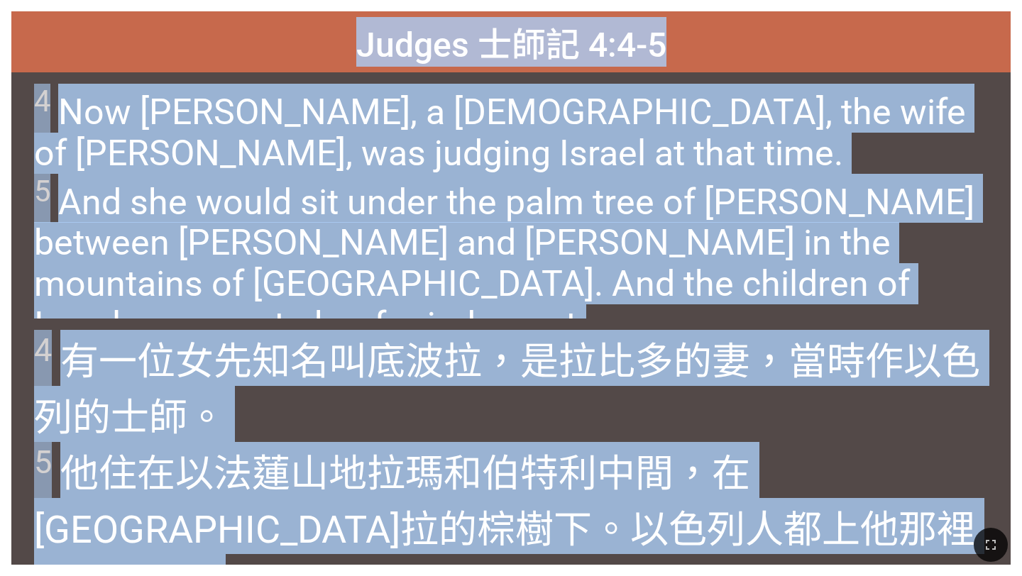
drag, startPoint x: 357, startPoint y: 33, endPoint x: 685, endPoint y: 515, distance: 583.1
click at [685, 6] on div "Hymnal Worship Hymnal Worship 詩頌崇拜 詩頌崇拜 501 Judges 士師記 4:4-5 Judges 士師記 4:4-5 4…" at bounding box center [511, 6] width 1010 height 0
copy div "Judges 士師記 4:4-5 Judges 士師記 4:4-5 4 Now [PERSON_NAME], a [DEMOGRAPHIC_DATA], th…"
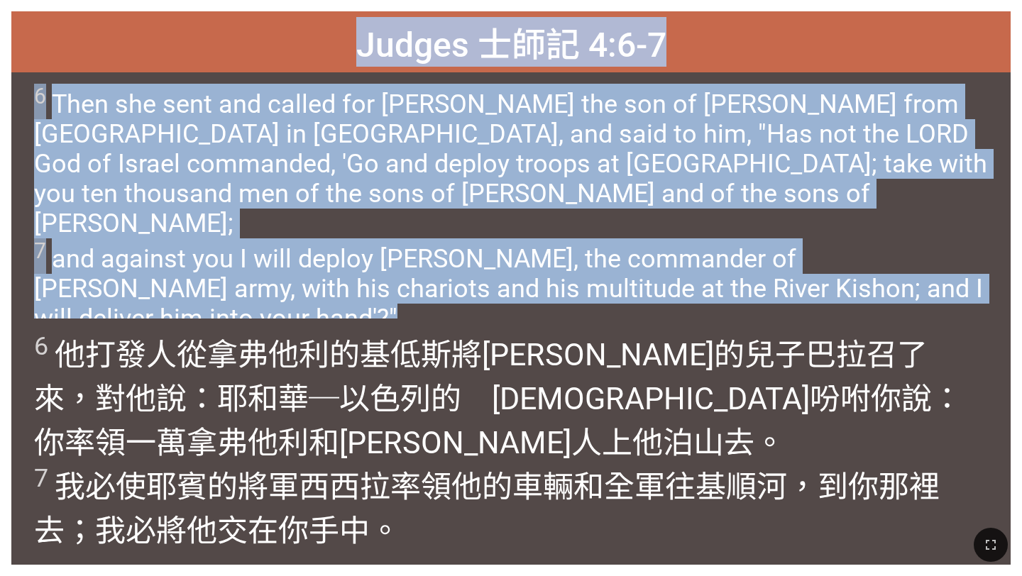
click at [329, 206] on span "6 Then she sent and called for [PERSON_NAME] the son of [PERSON_NAME] from [GEO…" at bounding box center [510, 209] width 953 height 250
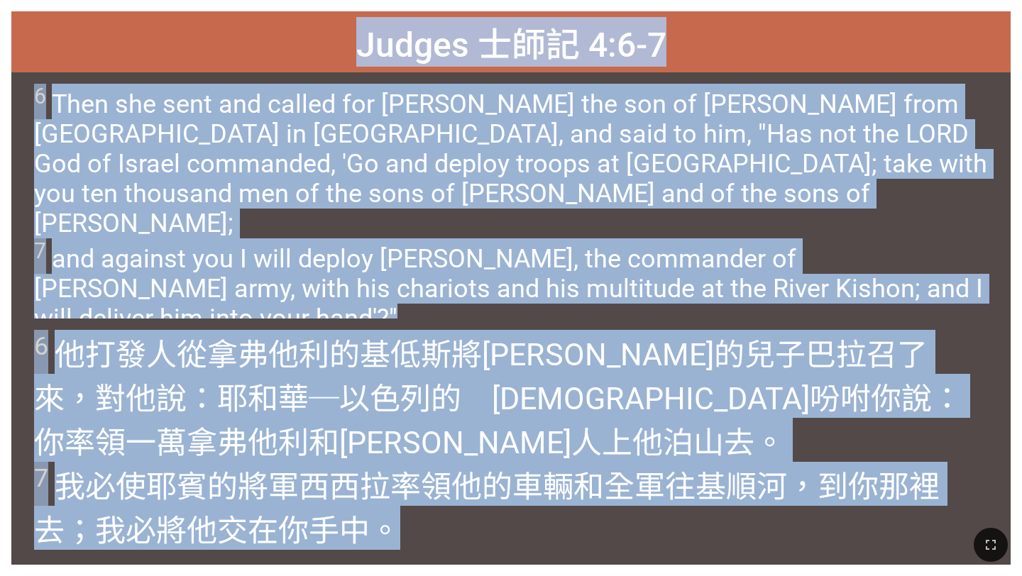
drag, startPoint x: 363, startPoint y: 35, endPoint x: 402, endPoint y: 575, distance: 541.3
click at [402, 6] on div "Hymnal Worship Hymnal Worship 詩頌崇拜 詩頌崇拜 501 Judges 士師記 4:6-7 Judges 士師記 4:6-7 6…" at bounding box center [511, 6] width 1010 height 0
click at [571, 244] on span "6 Then she sent and called for Barak the son of Abinoam from Kedesh in Naphtali…" at bounding box center [510, 209] width 953 height 250
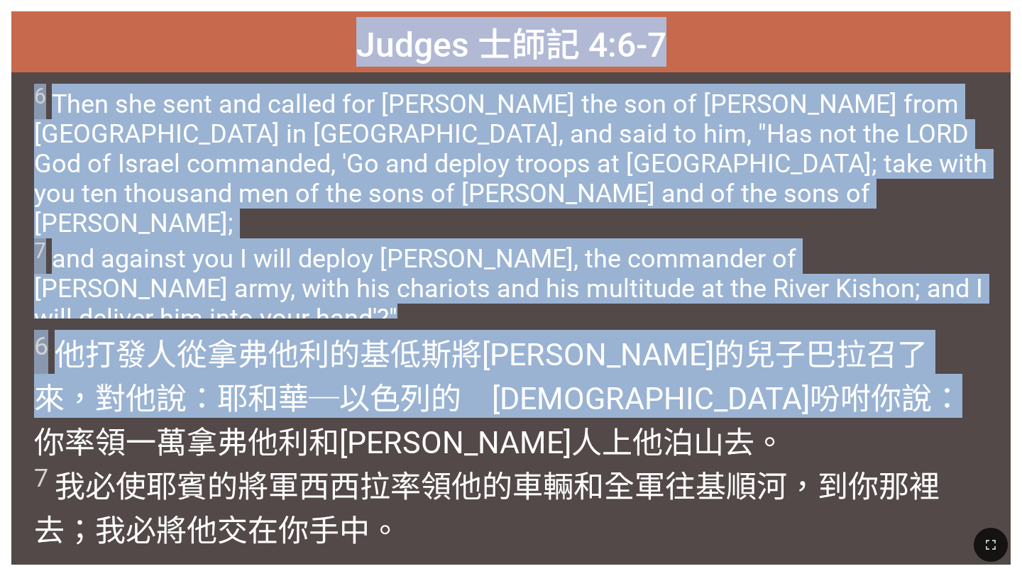
drag, startPoint x: 365, startPoint y: 32, endPoint x: 540, endPoint y: 407, distance: 413.6
click at [540, 407] on div "Judges 士師記 4:6-7 Judges 士師記 4:6-7 6 Then she sent and called for Barak the son …" at bounding box center [510, 287] width 999 height 553
click at [580, 284] on div "6 Then she sent and called for Barak the son of Abinoam from Kedesh in Naphtali…" at bounding box center [510, 195] width 999 height 246
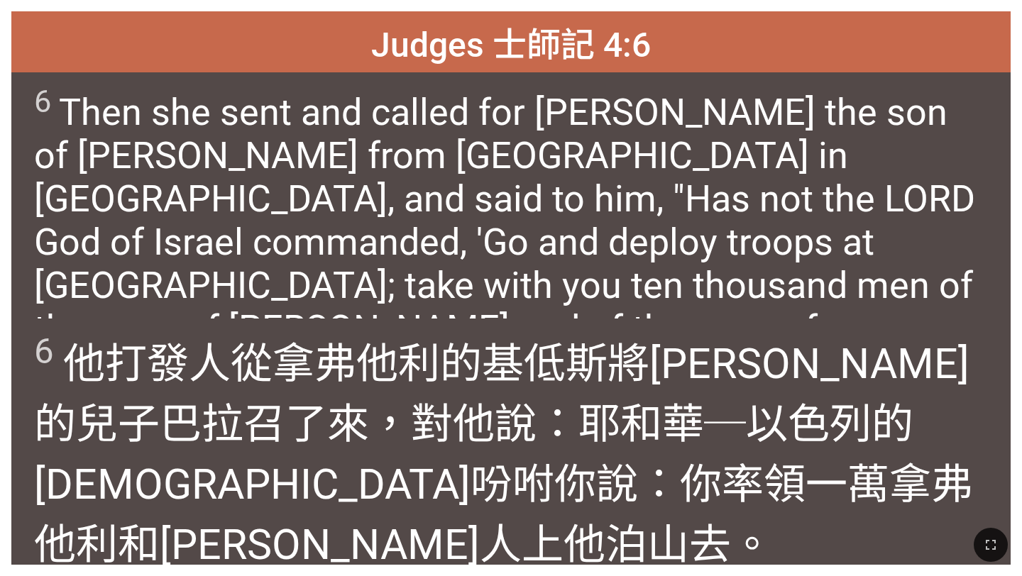
click at [282, 195] on span "6 Then she sent and called for Barak the son of Abinoam from Kedesh in Naphtali…" at bounding box center [510, 239] width 953 height 310
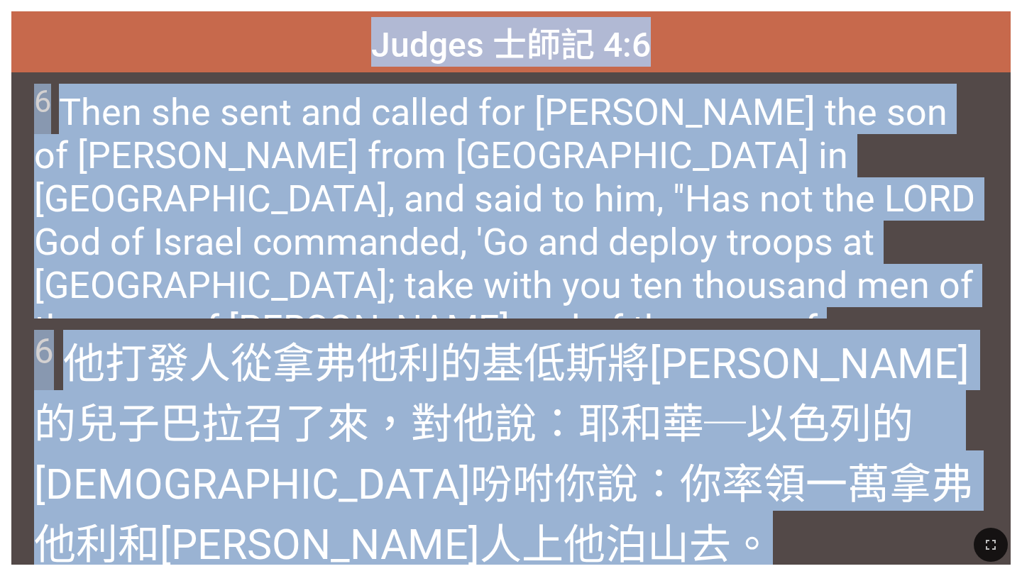
drag, startPoint x: 376, startPoint y: 36, endPoint x: 949, endPoint y: 485, distance: 727.9
click at [949, 485] on div "Judges 士師記 4:6 Judges 士師記 4:6 6 Then she sent and called for Barak the son of A…" at bounding box center [510, 287] width 999 height 553
copy div "Judges 士師記 4:6 Judges 士師記 4:6 6 Then she sent and called for Barak the son of A…"
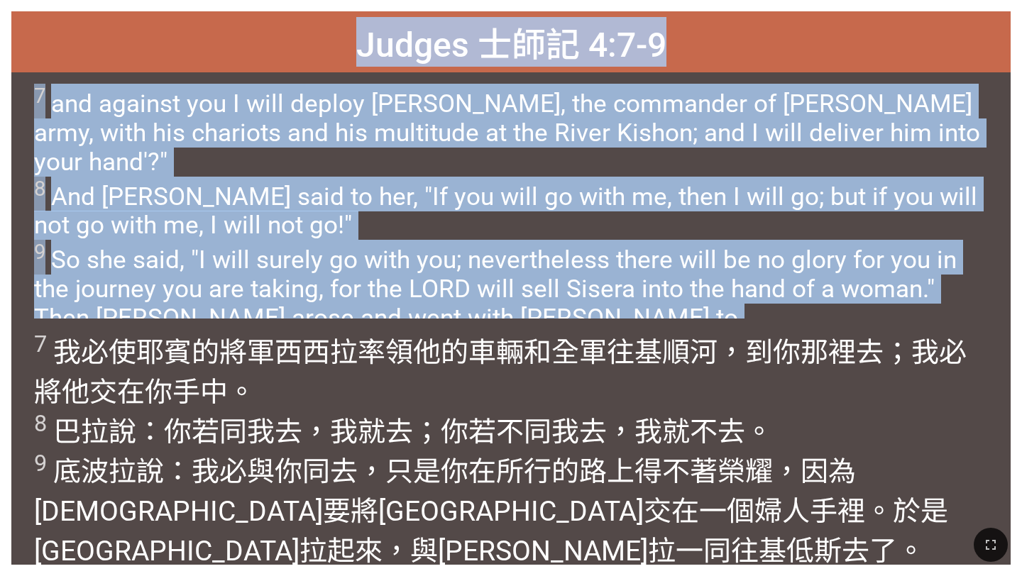
click at [340, 206] on span "7 and against you I will deploy Sisera, the commander of Jabin's army, with his…" at bounding box center [510, 223] width 953 height 278
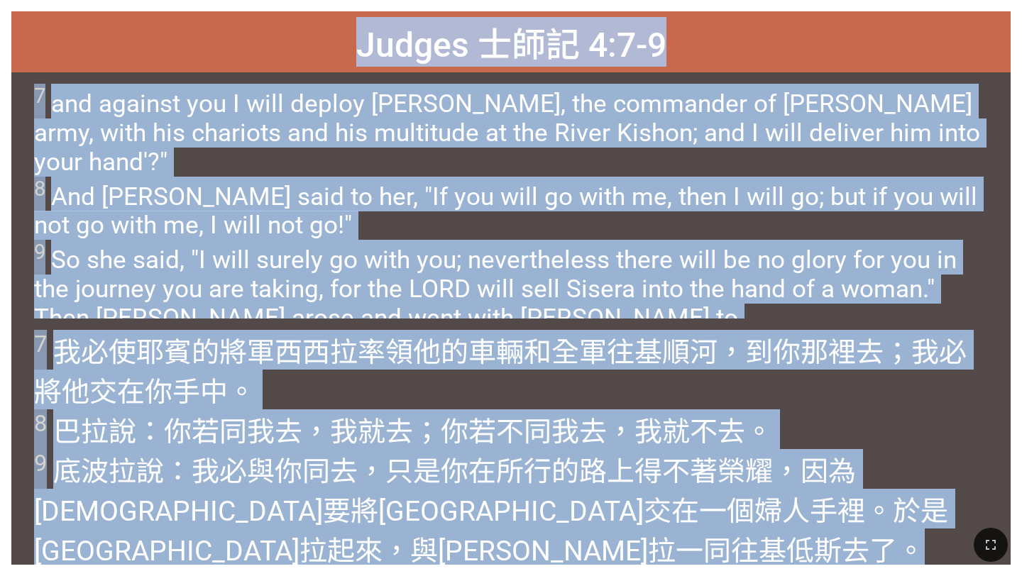
drag, startPoint x: 360, startPoint y: 33, endPoint x: 957, endPoint y: 534, distance: 780.1
click at [957, 6] on div "Hymnal Worship Hymnal Worship 詩頌崇拜 詩頌崇拜 501 Judges 士師記 4:7-9 Judges 士師記 4:7-9 7…" at bounding box center [511, 6] width 1010 height 0
copy div "Judges 士師記 4:7-9 Judges 士師記 4:7-9 7 and against you I will deploy Sisera, the c…"
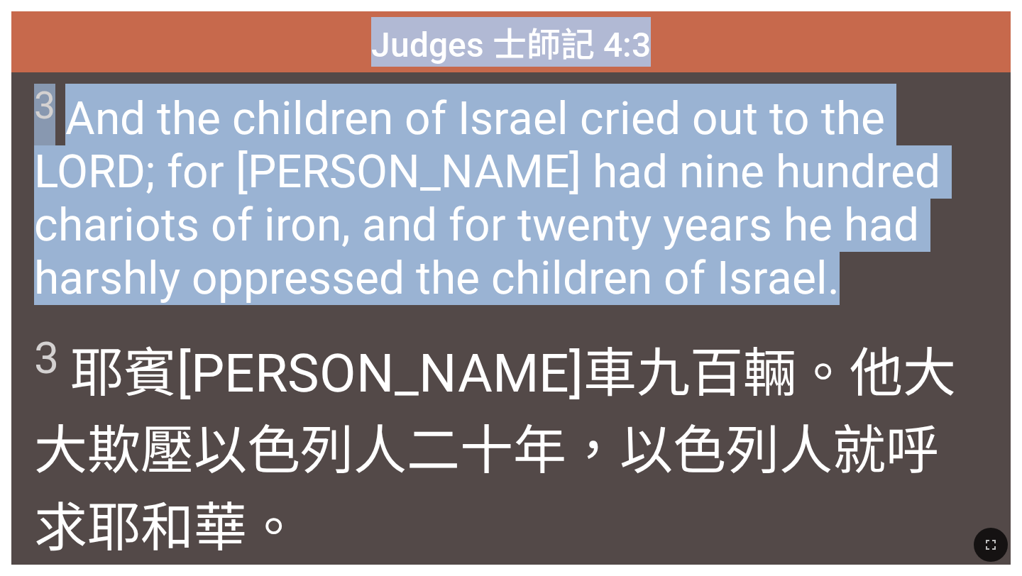
click at [389, 151] on span "3 And the children of Israel cried out to the LORD; for Jabin had nine hundred …" at bounding box center [510, 194] width 953 height 221
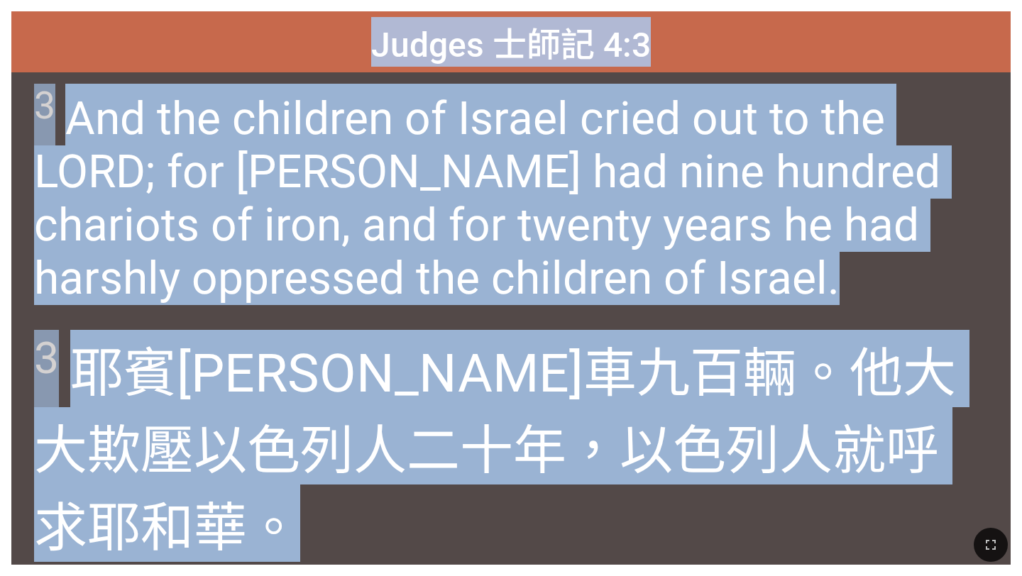
drag, startPoint x: 379, startPoint y: 31, endPoint x: 952, endPoint y: 447, distance: 708.2
click at [952, 447] on div "Judges 士師記 4:3 Judges 士師記 4:3 3 And the children of Israel cried out to the LOR…" at bounding box center [510, 287] width 999 height 553
copy div "Judges 士師記 4:3 Judges 士師記 4:3 3 And the children of Israel cried out to the LOR…"
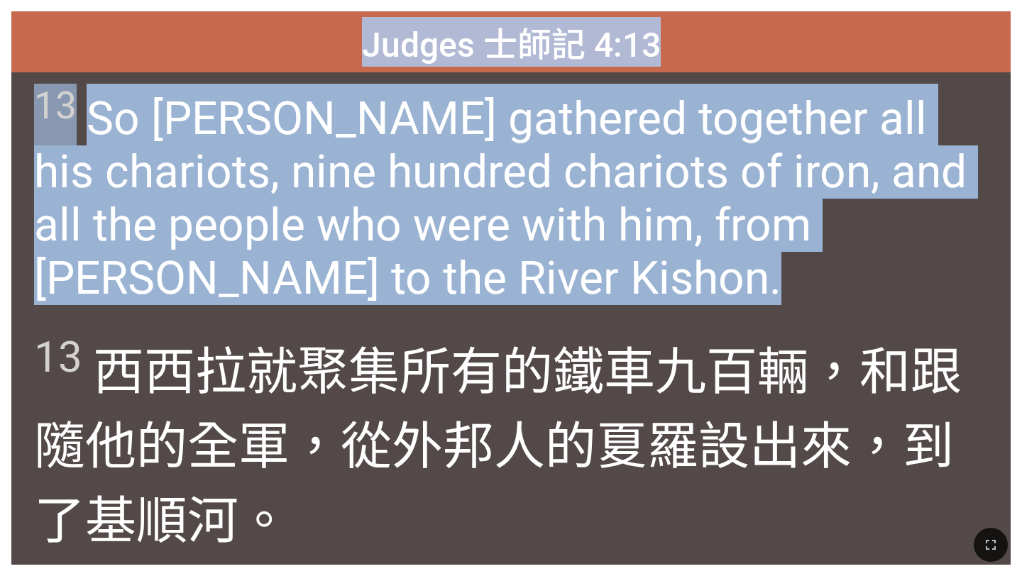
click at [343, 271] on span "13 So Sisera gathered together all his chariots, nine hundred chariots of iron,…" at bounding box center [510, 194] width 953 height 221
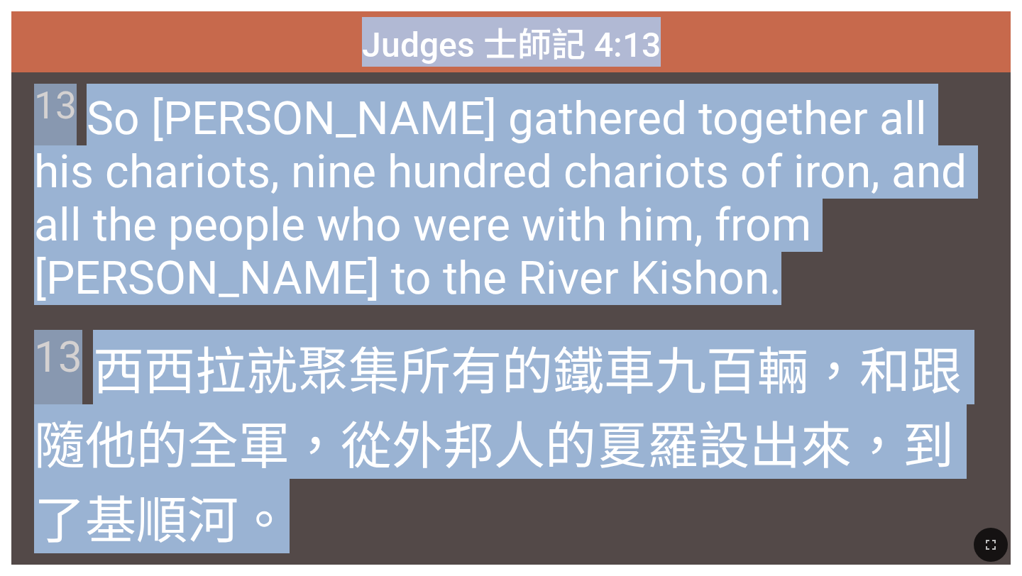
drag, startPoint x: 363, startPoint y: 39, endPoint x: 538, endPoint y: 498, distance: 491.1
click at [538, 498] on div "Judges 士師記 4:13 Judges 士師記 4:13 13 So Sisera gathered together all his chariots…" at bounding box center [510, 287] width 999 height 553
copy div "Judges 士師記 4:13 Judges 士師記 4:13 13 So Sisera gathered together all his chariots…"
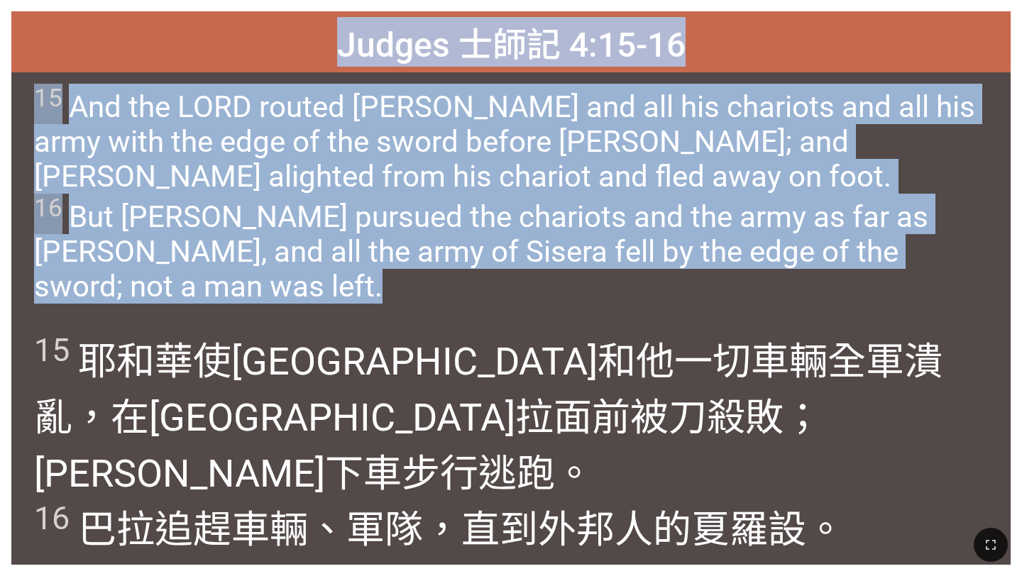
click at [287, 190] on span "15 And the LORD routed Sisera and all his chariots and all his army with the ed…" at bounding box center [510, 194] width 953 height 220
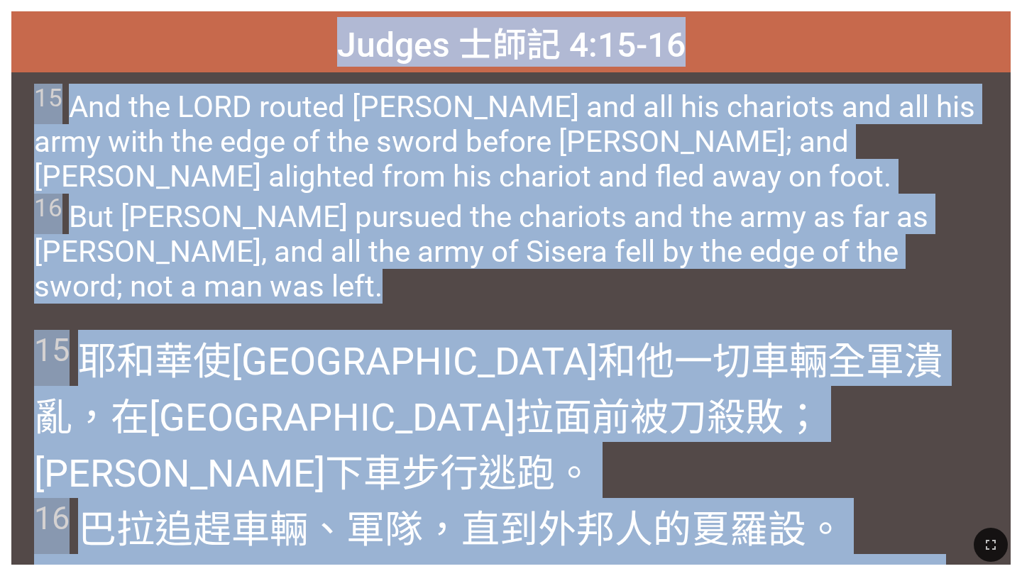
drag, startPoint x: 343, startPoint y: 33, endPoint x: 700, endPoint y: 524, distance: 608.0
click at [700, 6] on div "Hymnal Worship Hymnal Worship 詩頌崇拜 詩頌崇拜 501 Judges 士師記 4:15-16 Judges 士師記 4:15-…" at bounding box center [511, 6] width 1010 height 0
copy div "Judges 士師記 4:15-16 Judges 士師記 4:15-16 15 And the LORD routed Sisera and all his…"
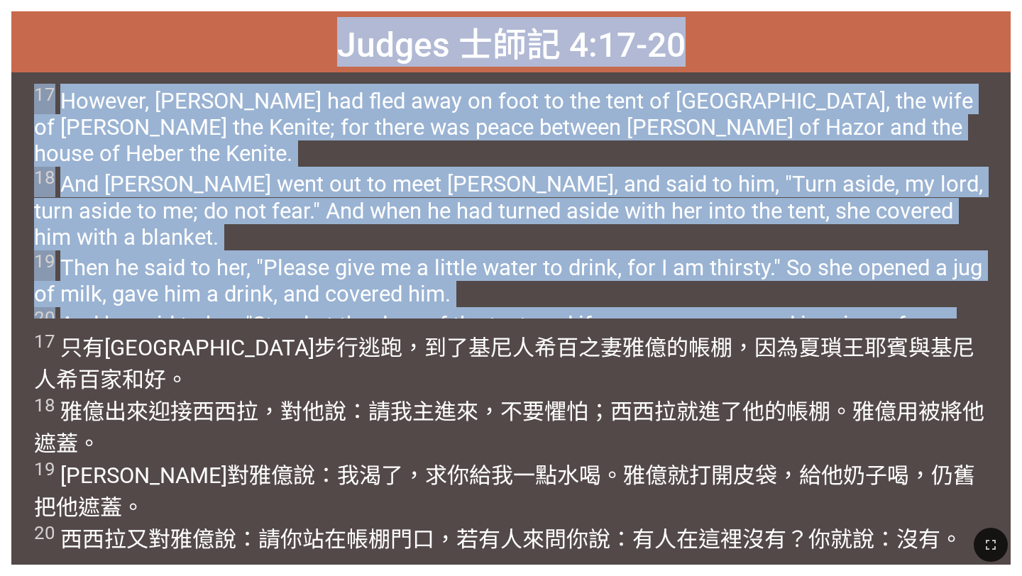
click at [280, 227] on span "17 However, Sisera had fled away on foot to the tent of Jael, the wife of Heber…" at bounding box center [510, 224] width 953 height 280
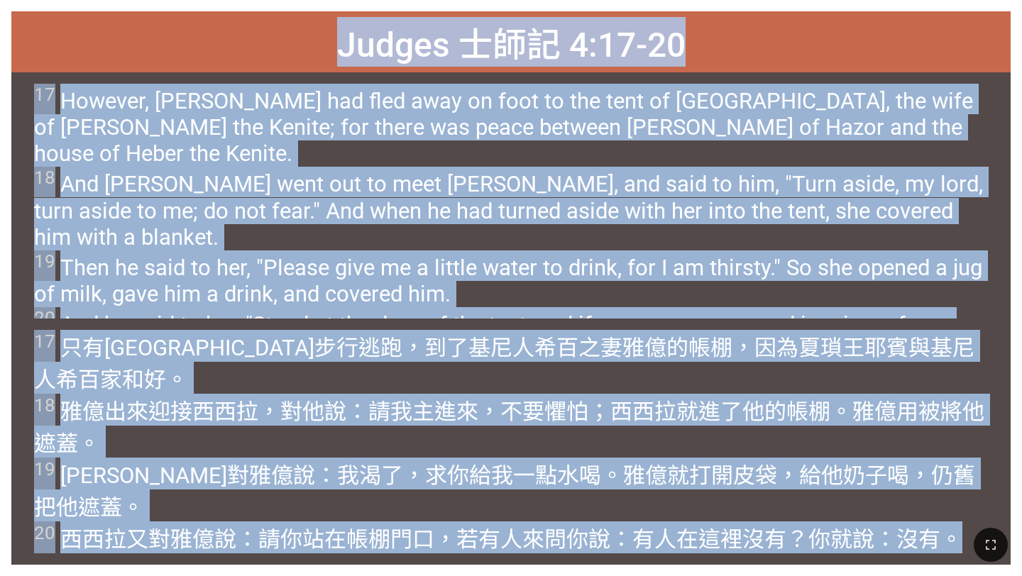
drag, startPoint x: 341, startPoint y: 37, endPoint x: 510, endPoint y: 490, distance: 483.8
click at [510, 490] on div "Judges 士師記 4:17-20 Judges 士師記 4:17-20 17 However, Sisera had fled away on foot …" at bounding box center [510, 287] width 999 height 553
copy div "Judges 士師記 4:17-20 Judges 士師記 4:17-20 17 However, Sisera had fled away on foot …"
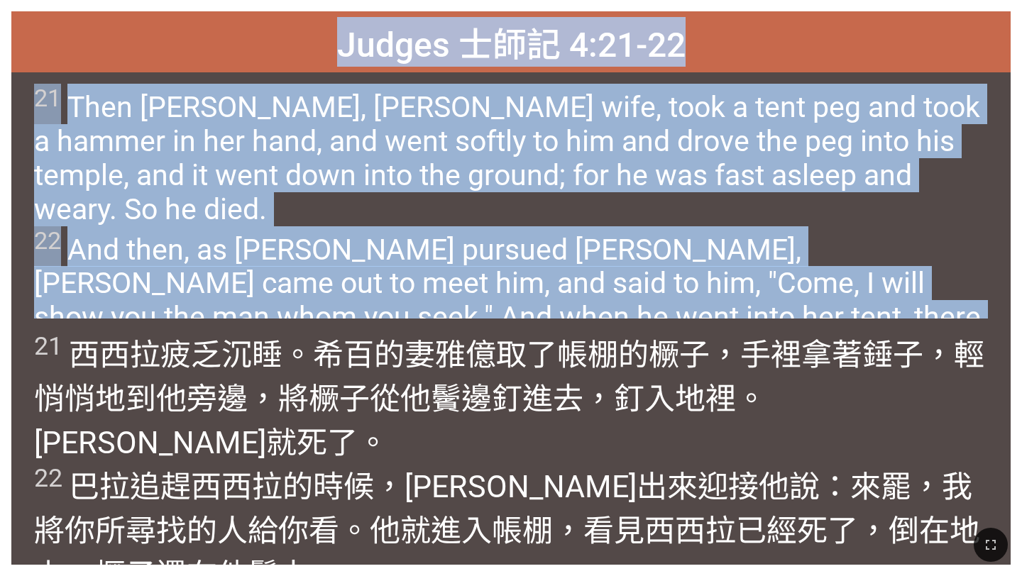
click at [336, 162] on span "21 Then Jael, Heber's wife, took a tent peg and took a hammer in her hand, and …" at bounding box center [510, 226] width 953 height 285
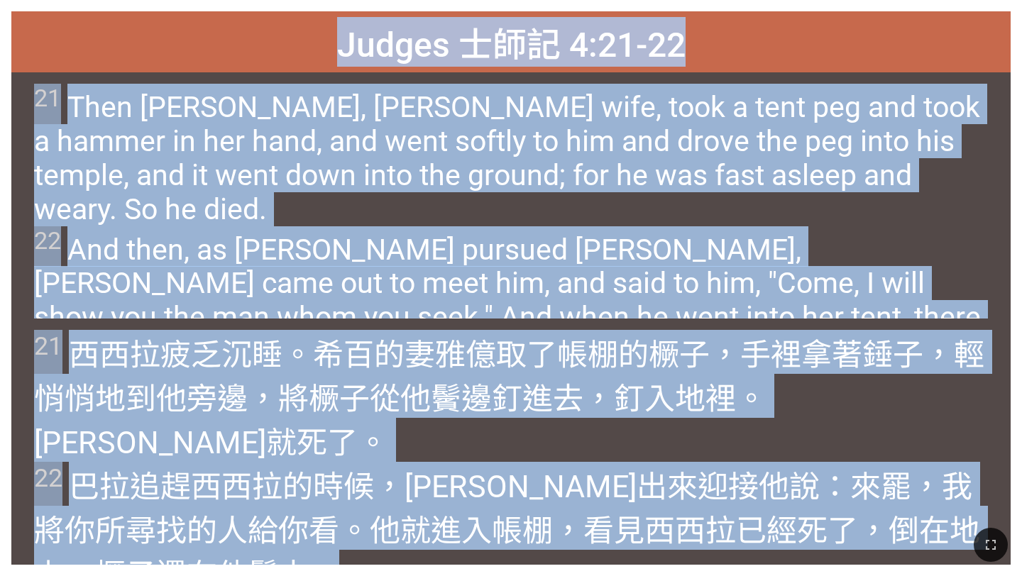
drag, startPoint x: 341, startPoint y: 41, endPoint x: 572, endPoint y: 530, distance: 540.5
click at [572, 6] on div "Hymnal Worship Hymnal Worship 詩頌崇拜 詩頌崇拜 501 Judges 士師記 4:21-22 Judges 士師記 4:21-…" at bounding box center [511, 6] width 1010 height 0
copy div "Judges 士師記 4:21-22 Judges 士師記 4:21-22 21 Then Jael, Heber's wife, took a tent p…"
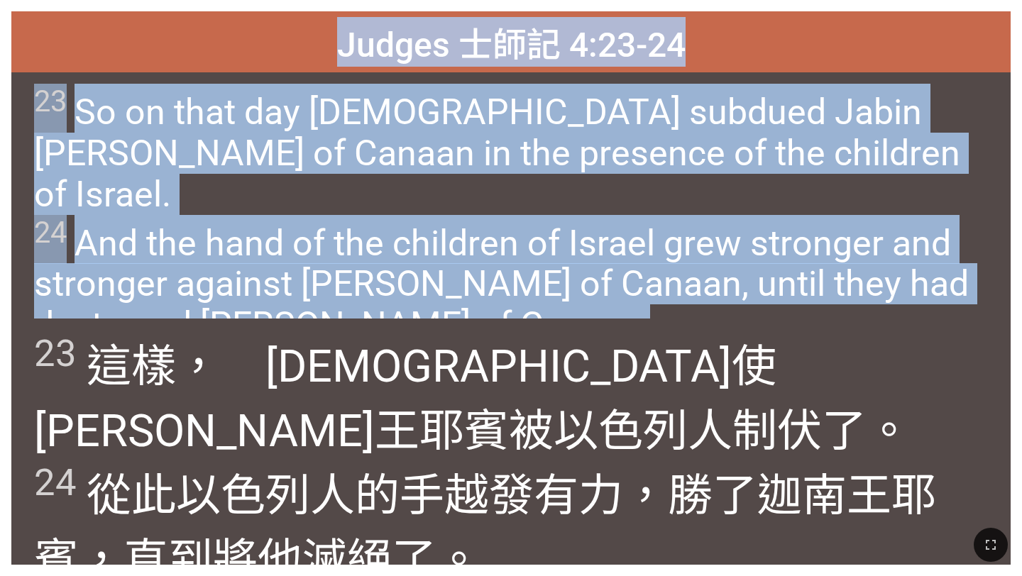
click at [317, 187] on span "23 So on that day God subdued Jabin king of Canaan in the presence of the child…" at bounding box center [510, 215] width 953 height 262
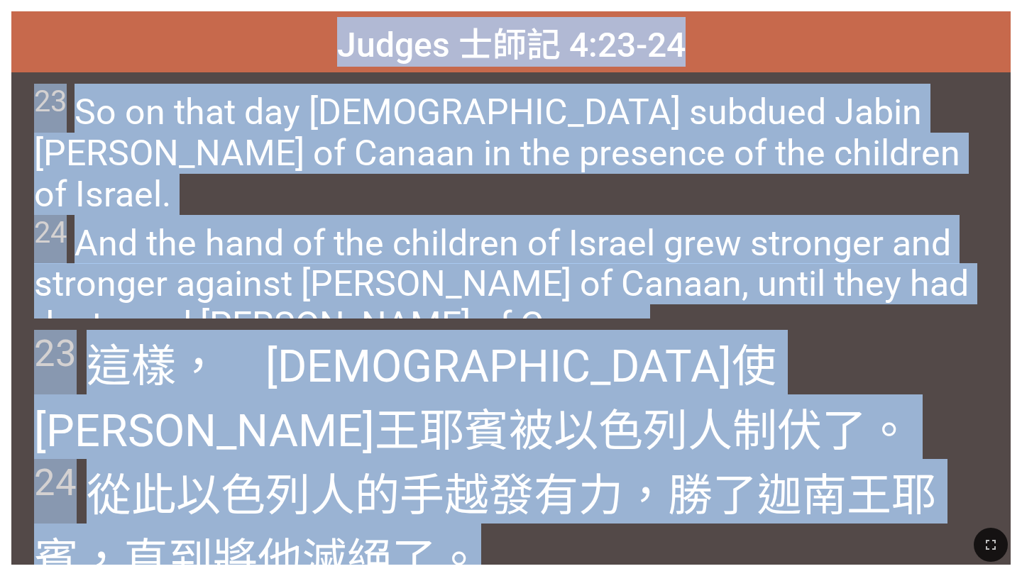
drag, startPoint x: 345, startPoint y: 41, endPoint x: 534, endPoint y: 559, distance: 551.3
click at [534, 6] on div "Hymnal Worship Hymnal Worship 詩頌崇拜 詩頌崇拜 501 Judges 士師記 4:23-24 Judges 士師記 4:23-…" at bounding box center [511, 6] width 1010 height 0
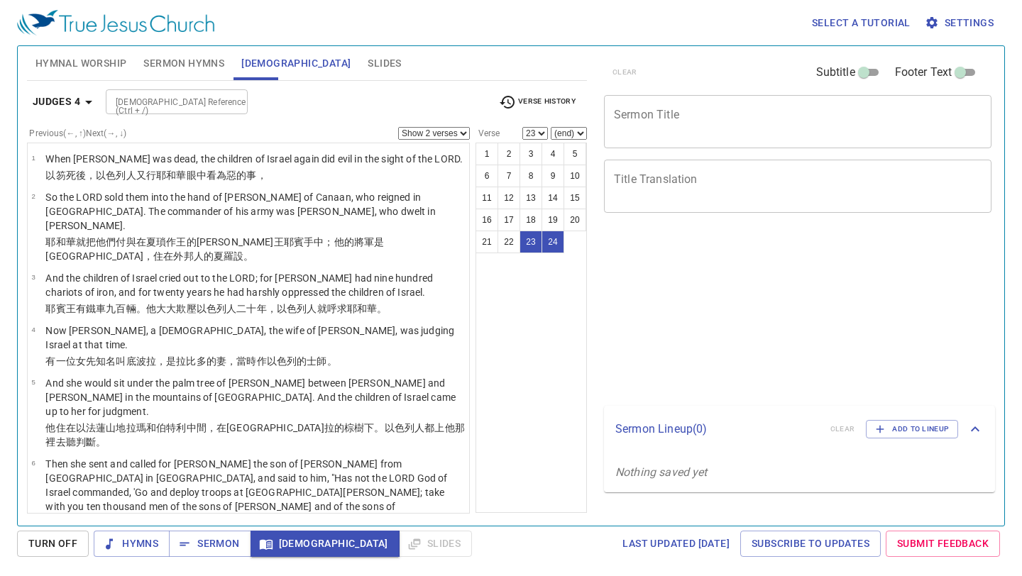
select select "2"
select select "23"
